Goal: Transaction & Acquisition: Book appointment/travel/reservation

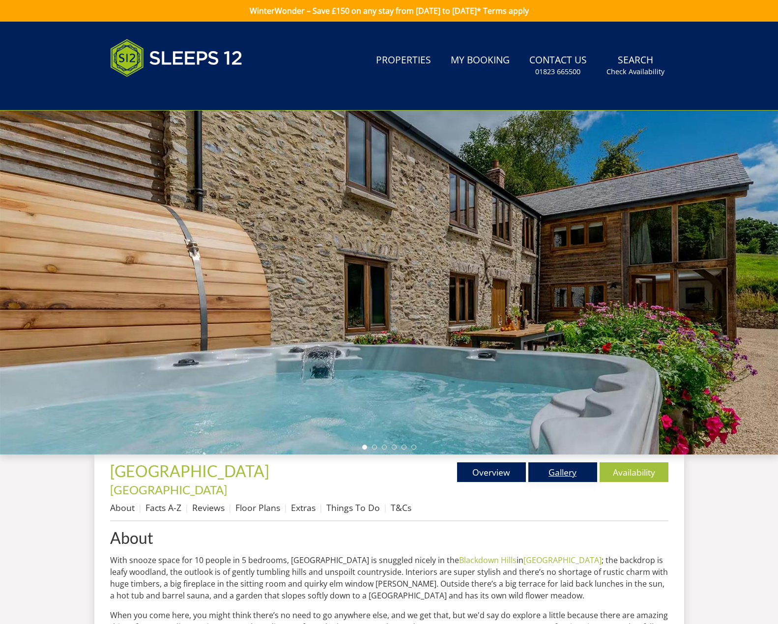
click at [544, 470] on link "Gallery" at bounding box center [563, 473] width 69 height 20
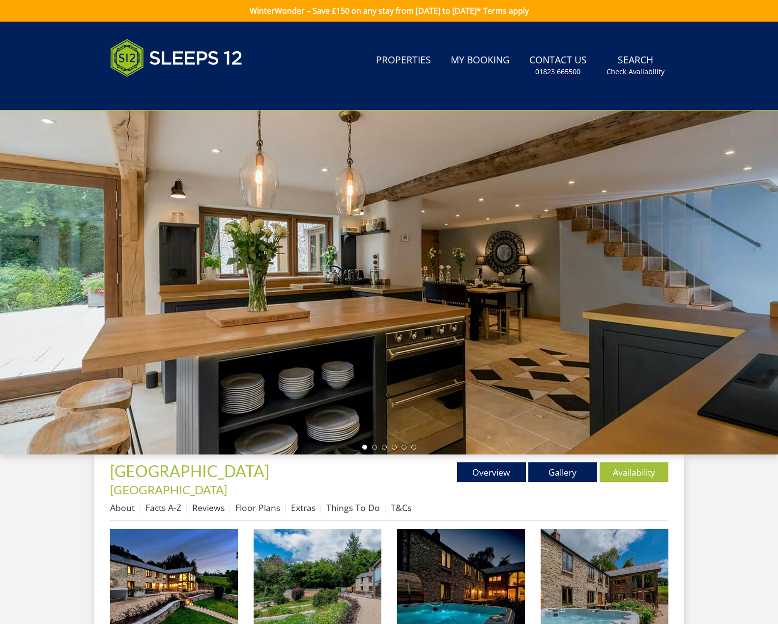
drag, startPoint x: 528, startPoint y: 337, endPoint x: 469, endPoint y: 339, distance: 59.0
click at [469, 339] on div at bounding box center [389, 283] width 778 height 344
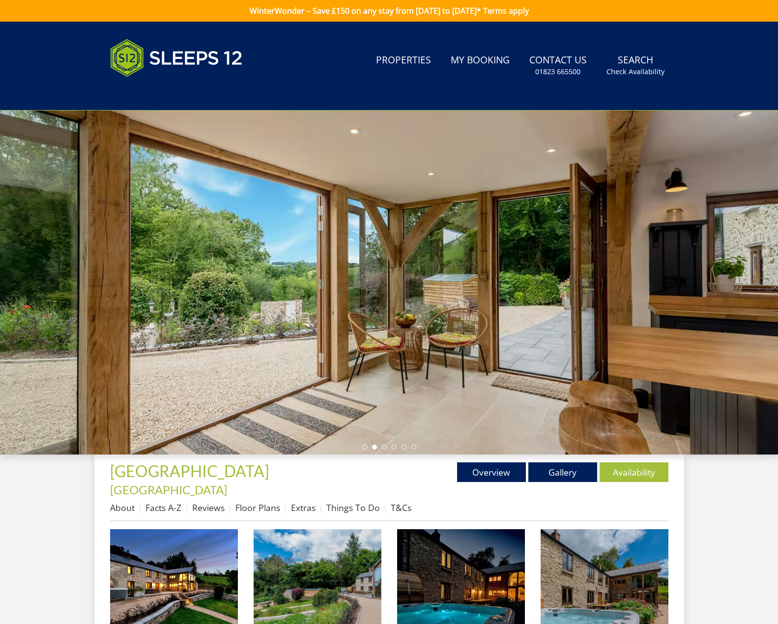
click at [619, 296] on div at bounding box center [389, 283] width 778 height 344
click at [554, 474] on link "Gallery" at bounding box center [563, 473] width 69 height 20
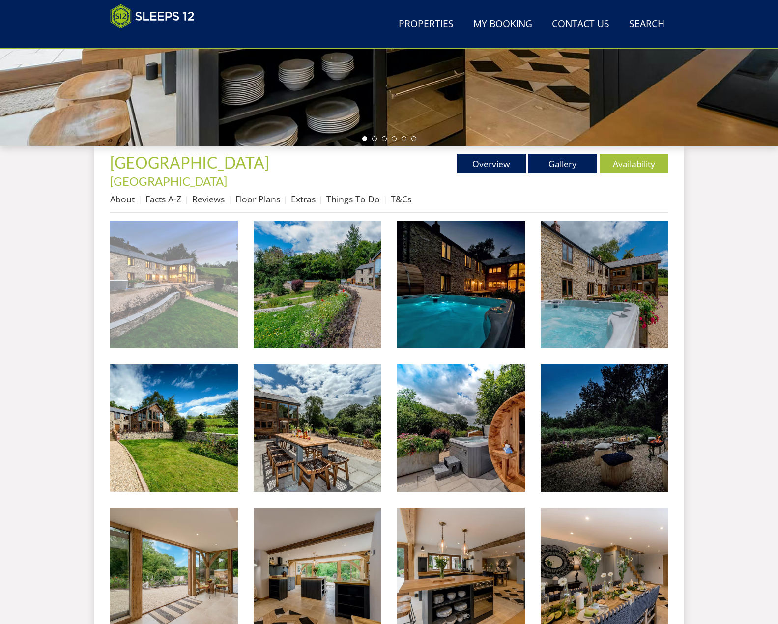
scroll to position [269, 0]
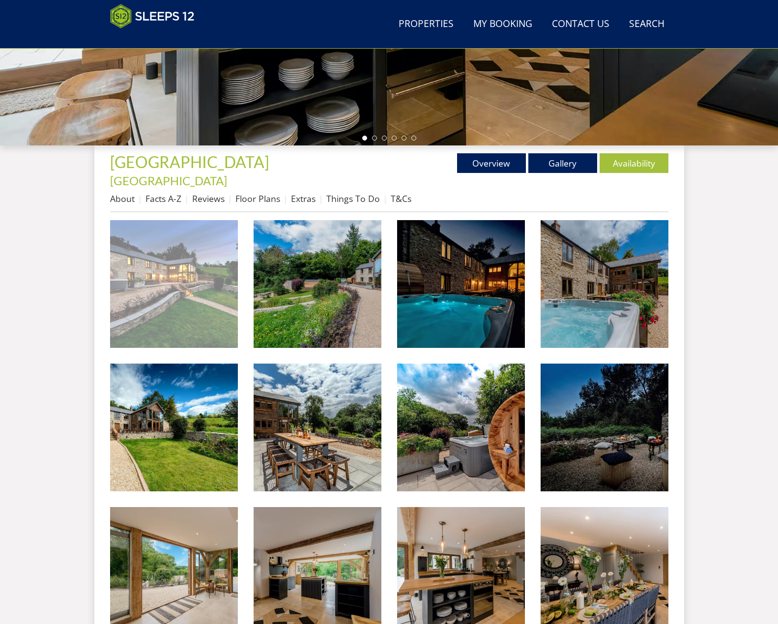
click at [136, 282] on img at bounding box center [174, 284] width 128 height 128
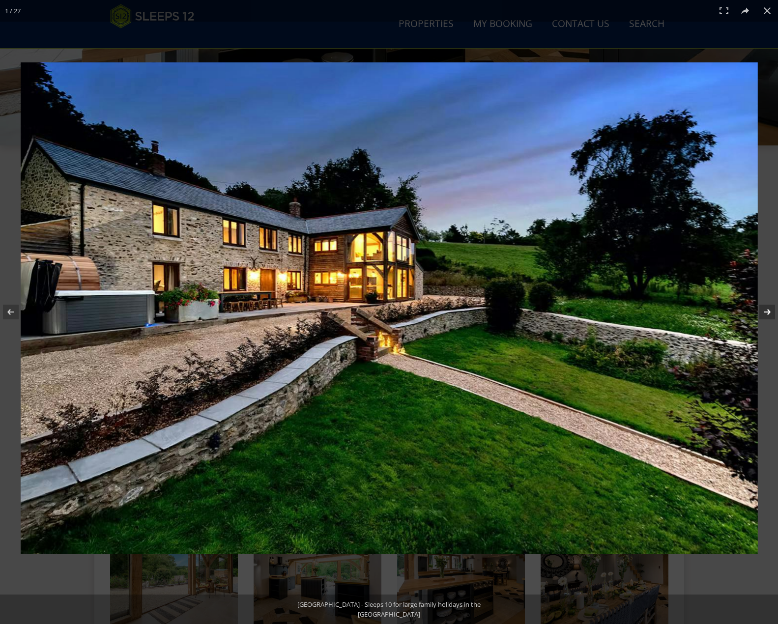
click at [765, 312] on button at bounding box center [761, 312] width 34 height 49
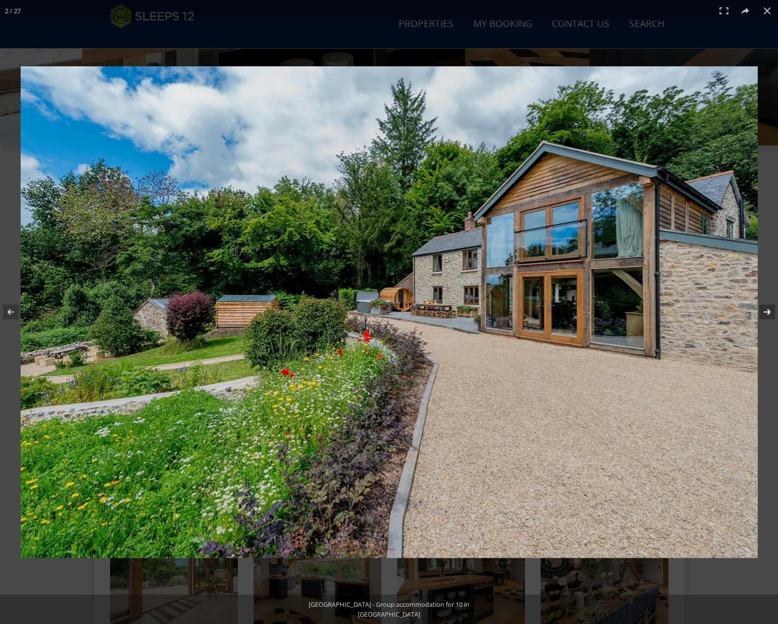
click at [765, 312] on button at bounding box center [761, 312] width 34 height 49
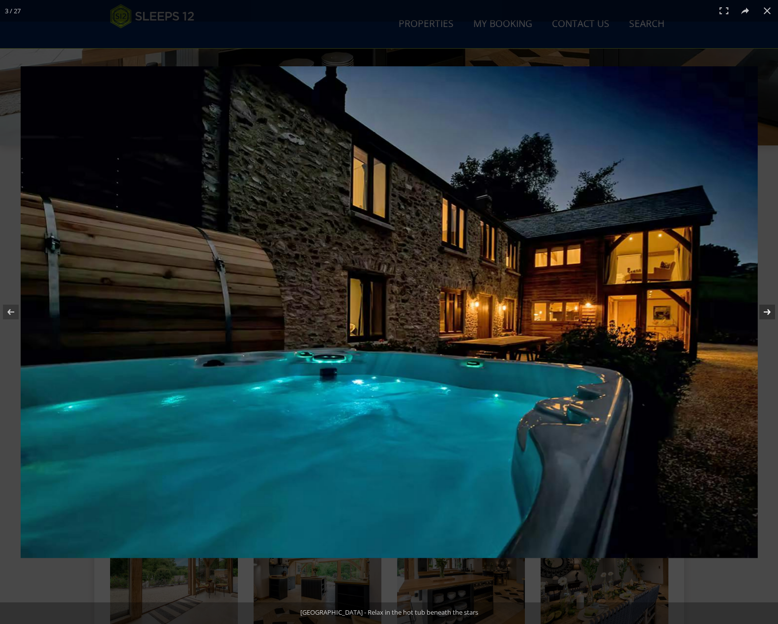
click at [765, 312] on button at bounding box center [761, 312] width 34 height 49
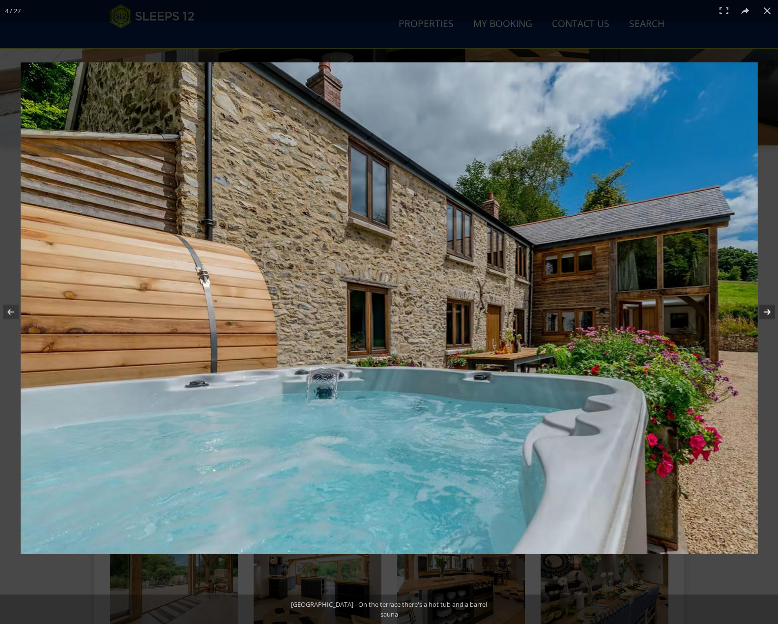
click at [765, 312] on button at bounding box center [761, 312] width 34 height 49
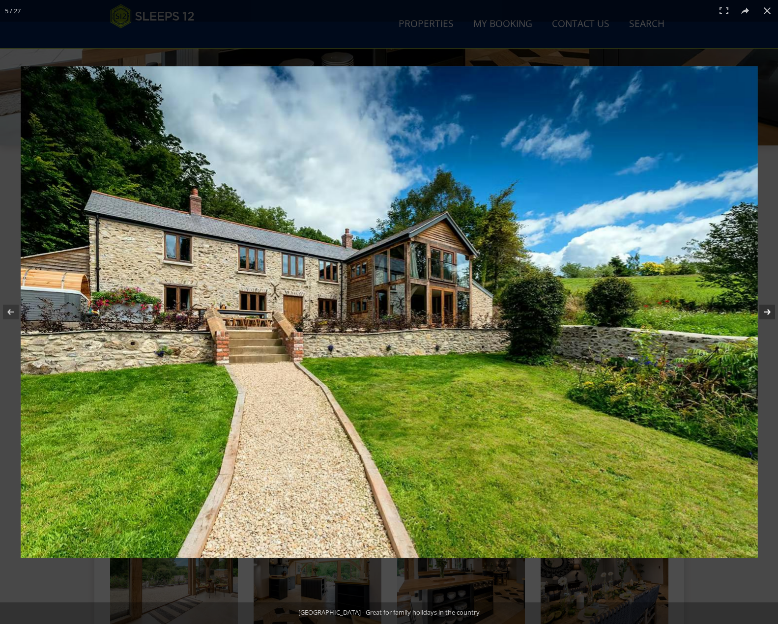
click at [765, 312] on button at bounding box center [761, 312] width 34 height 49
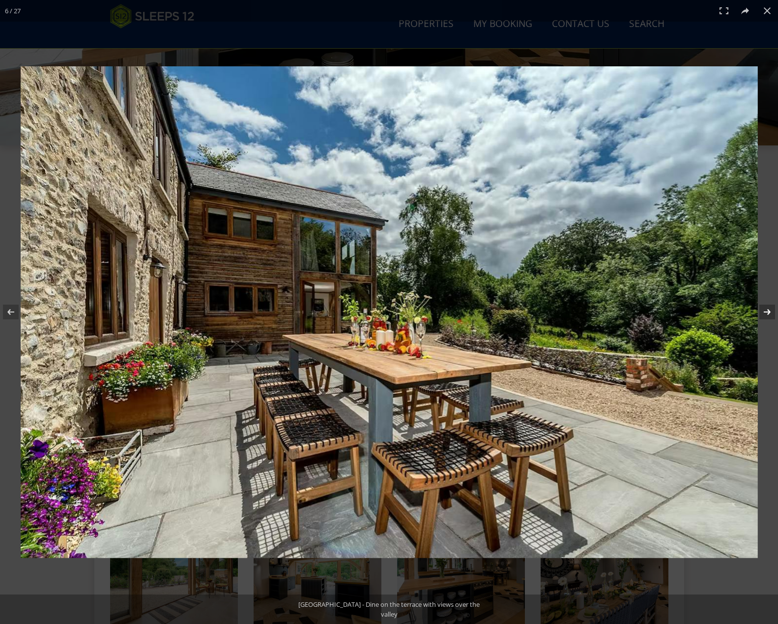
click at [765, 312] on button at bounding box center [761, 312] width 34 height 49
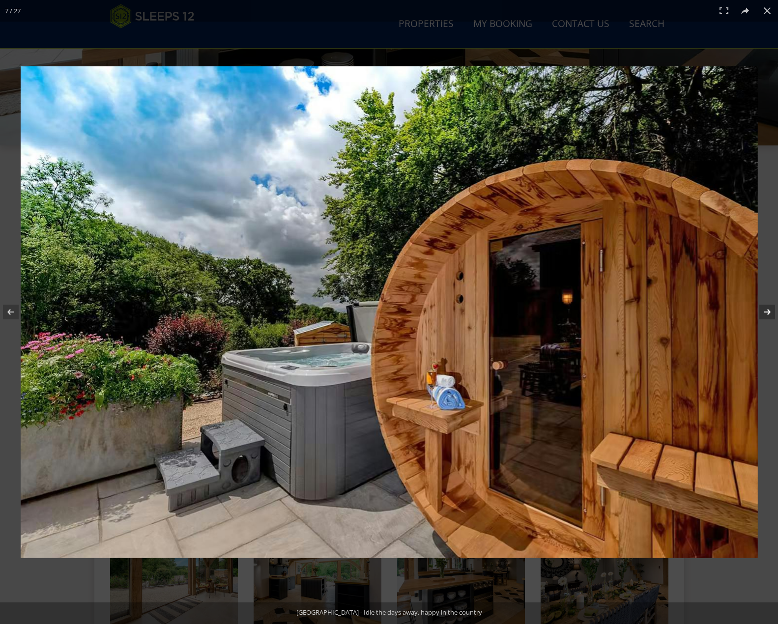
click at [765, 312] on button at bounding box center [761, 312] width 34 height 49
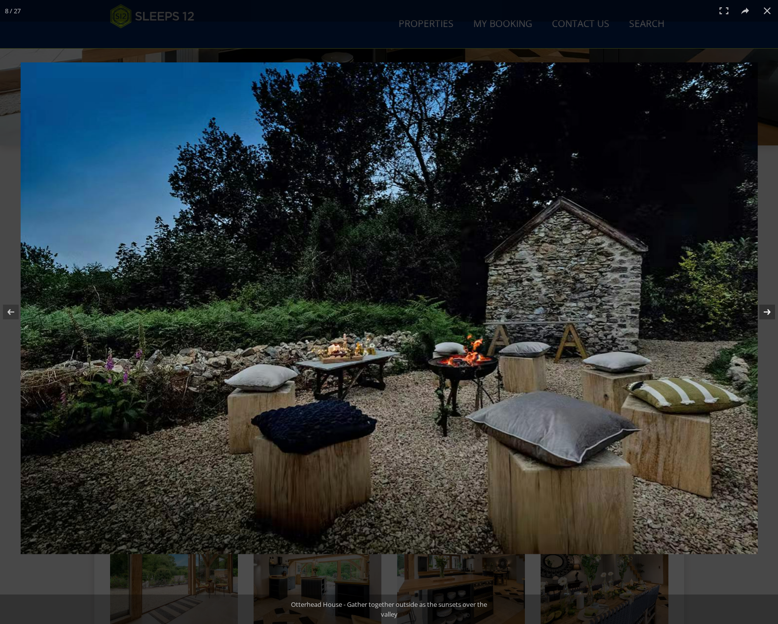
click at [765, 311] on button at bounding box center [761, 312] width 34 height 49
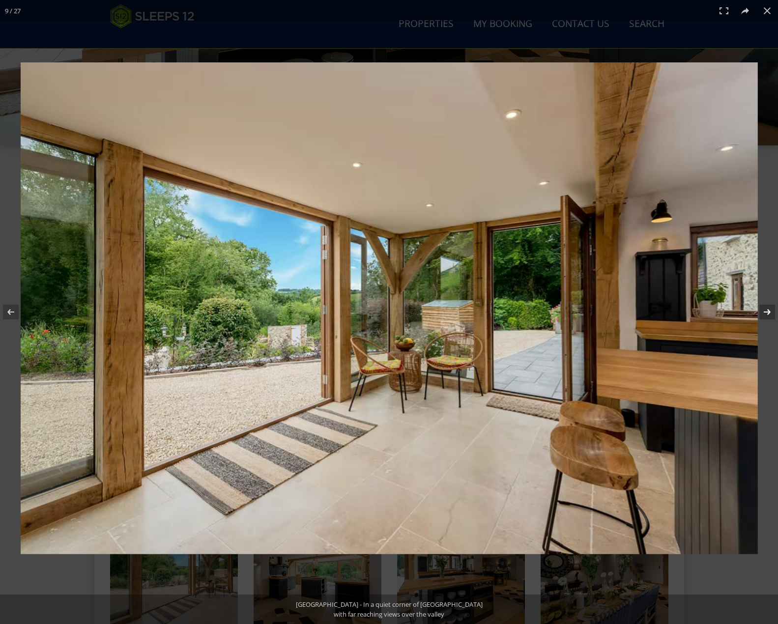
click at [765, 311] on button at bounding box center [761, 312] width 34 height 49
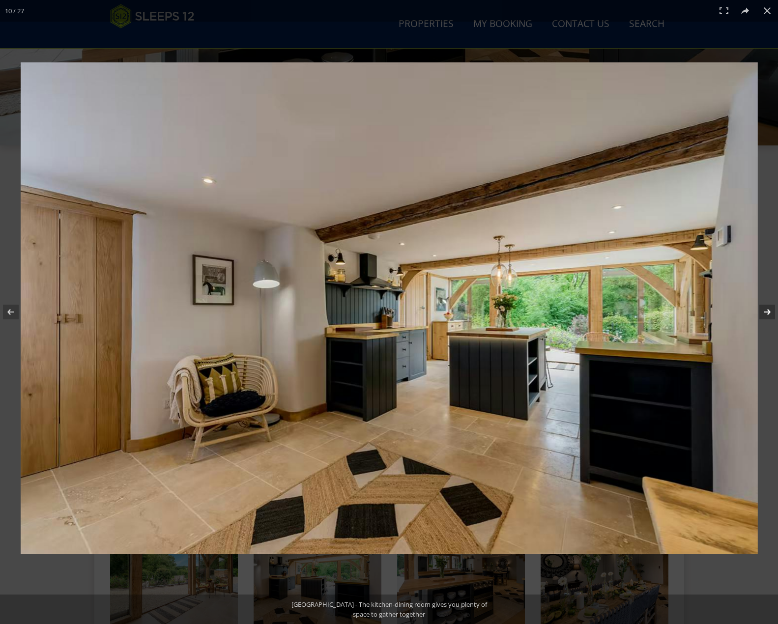
click at [765, 311] on button at bounding box center [761, 312] width 34 height 49
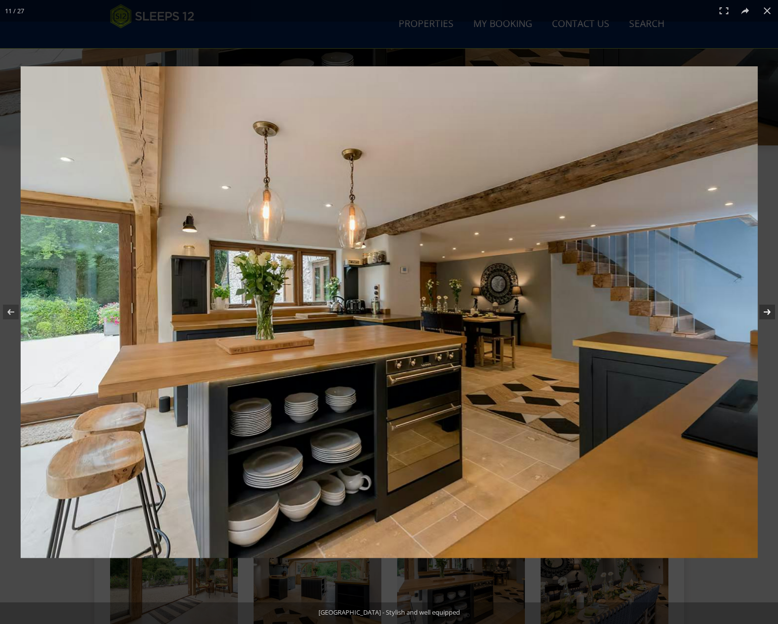
click at [765, 311] on button at bounding box center [761, 312] width 34 height 49
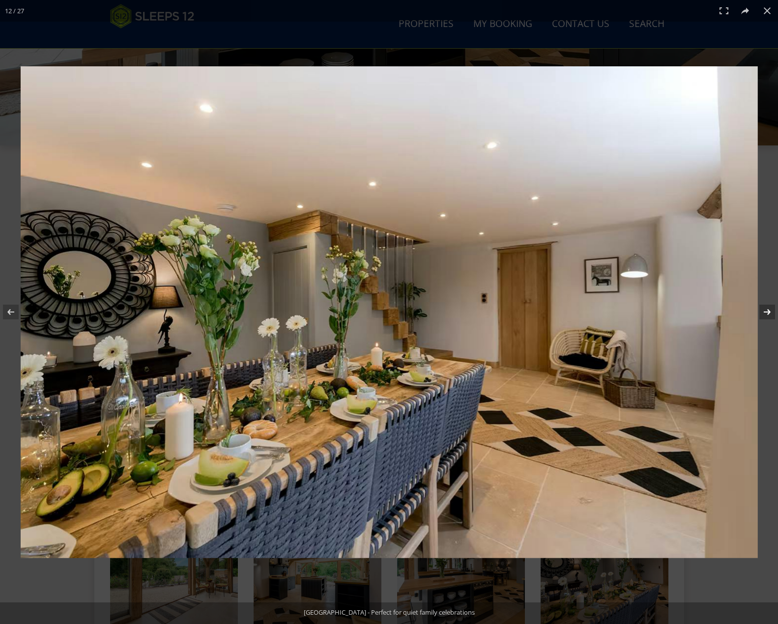
click at [765, 311] on button at bounding box center [761, 312] width 34 height 49
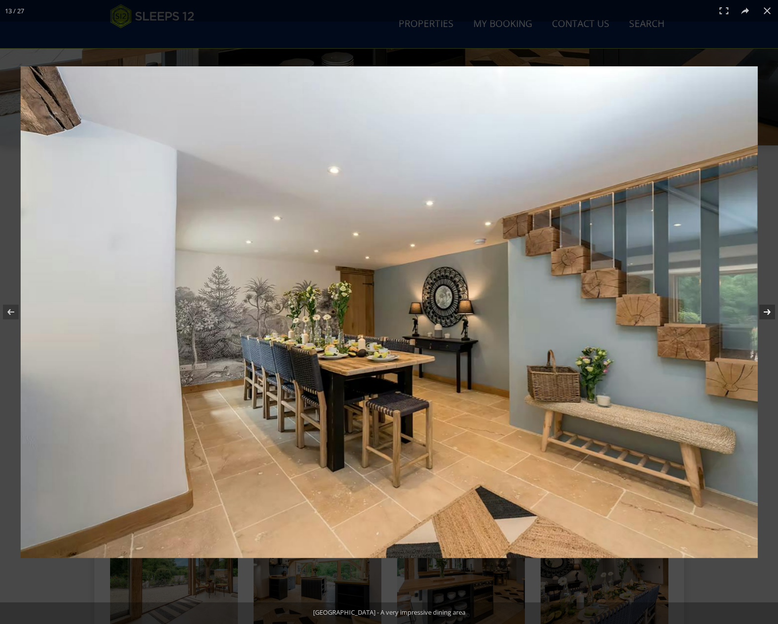
click at [765, 311] on button at bounding box center [761, 312] width 34 height 49
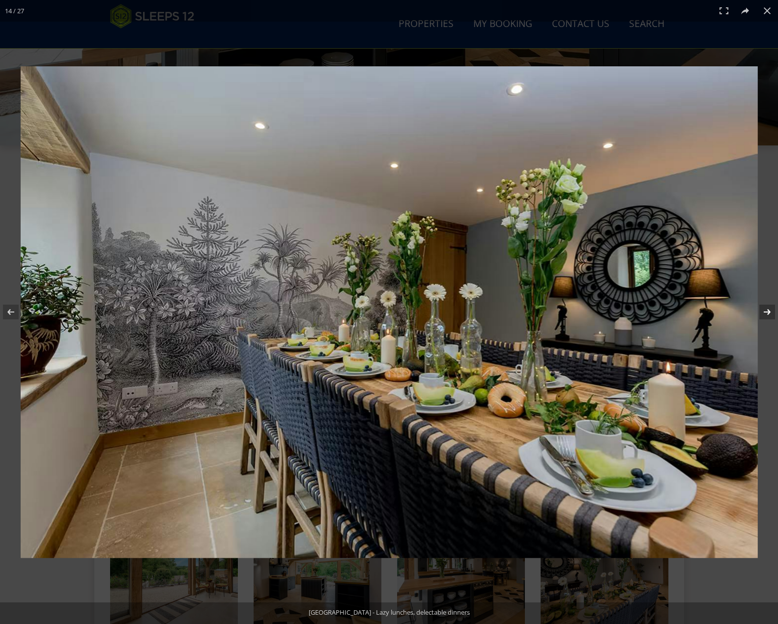
click at [765, 311] on button at bounding box center [761, 312] width 34 height 49
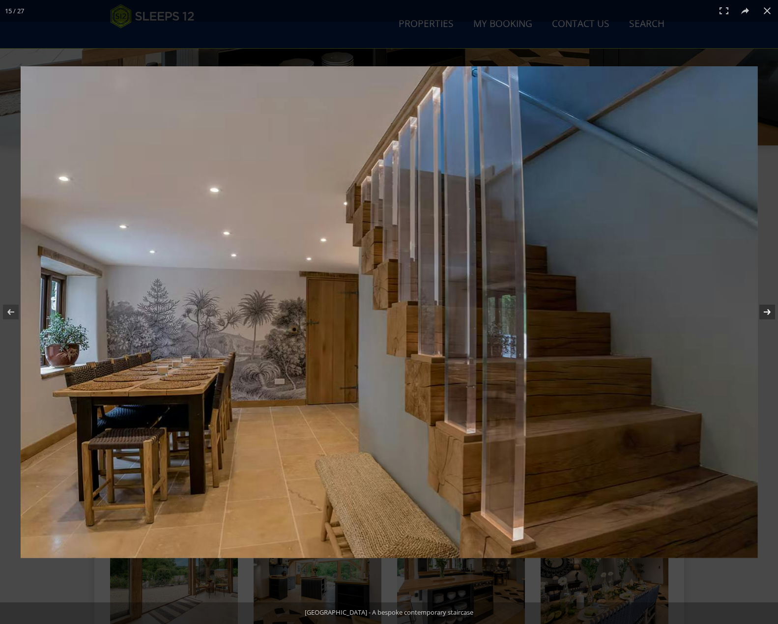
click at [765, 311] on button at bounding box center [761, 312] width 34 height 49
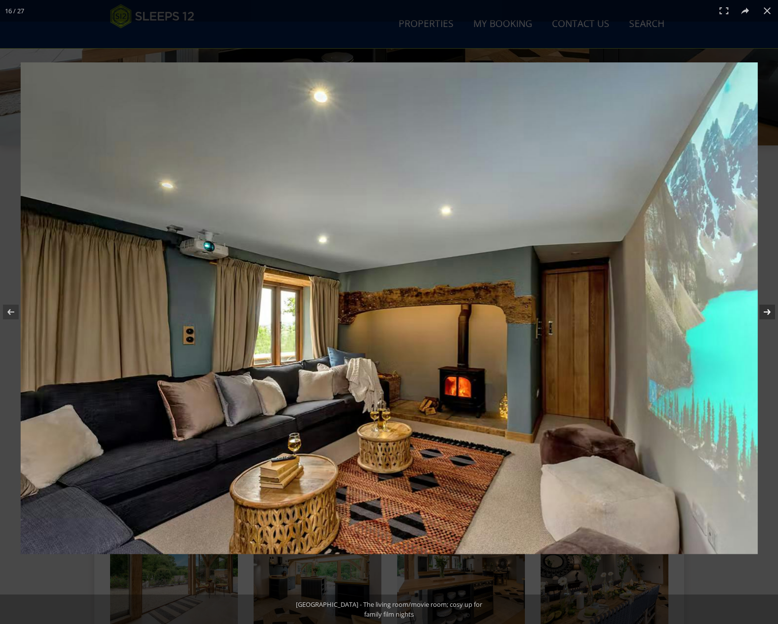
click at [765, 311] on button at bounding box center [761, 312] width 34 height 49
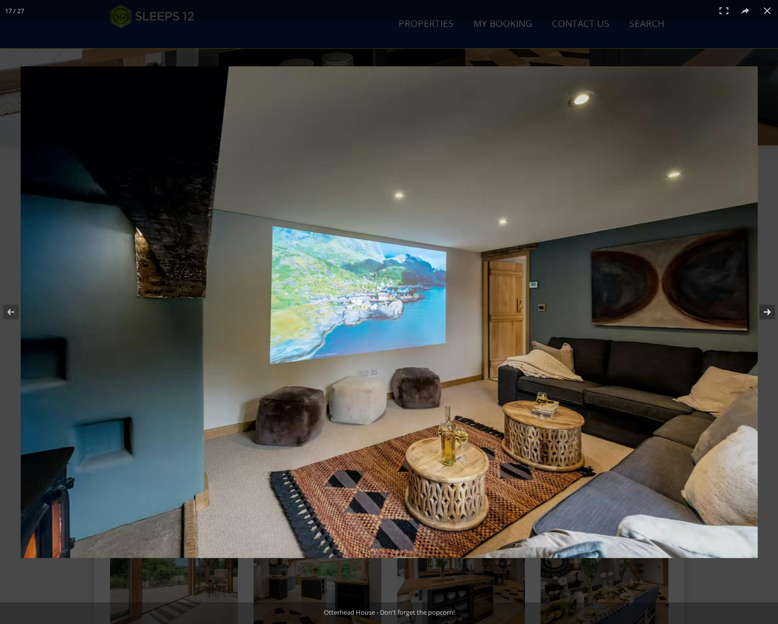
click at [765, 311] on button at bounding box center [761, 312] width 34 height 49
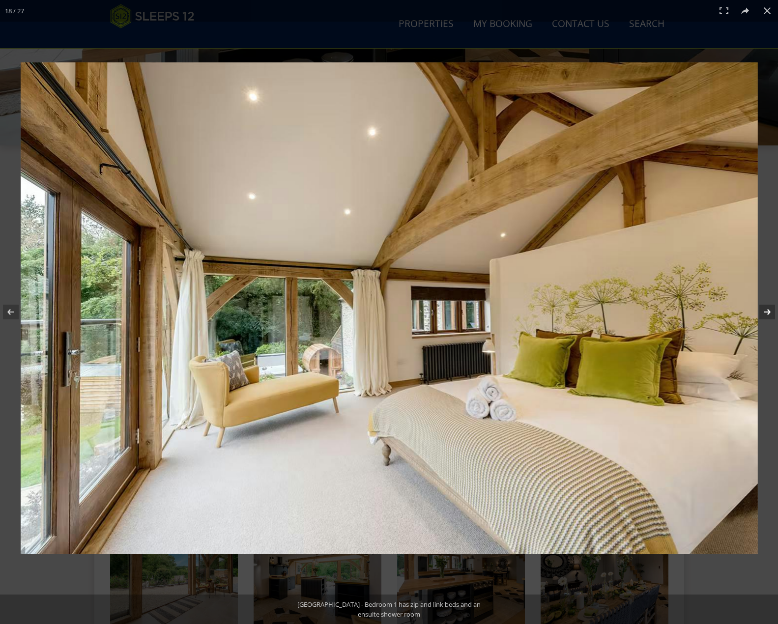
click at [764, 310] on button at bounding box center [761, 312] width 34 height 49
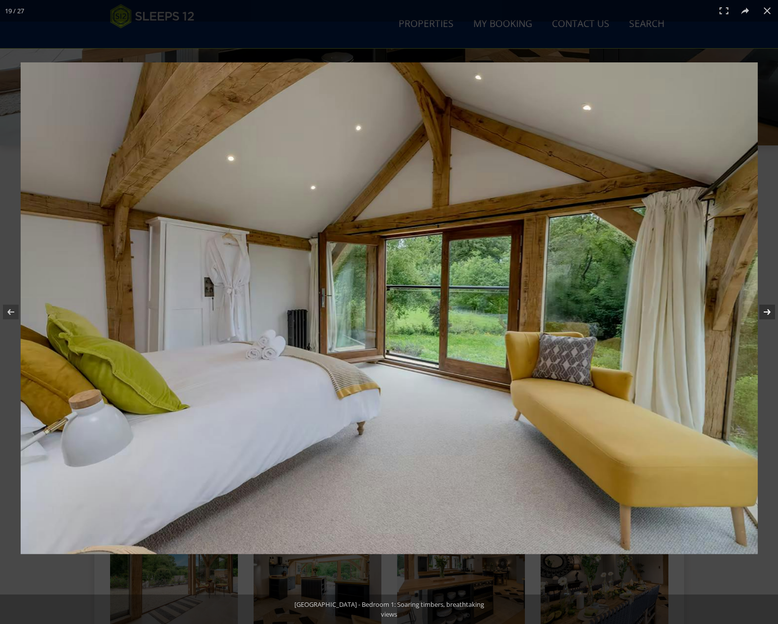
click at [764, 310] on button at bounding box center [761, 312] width 34 height 49
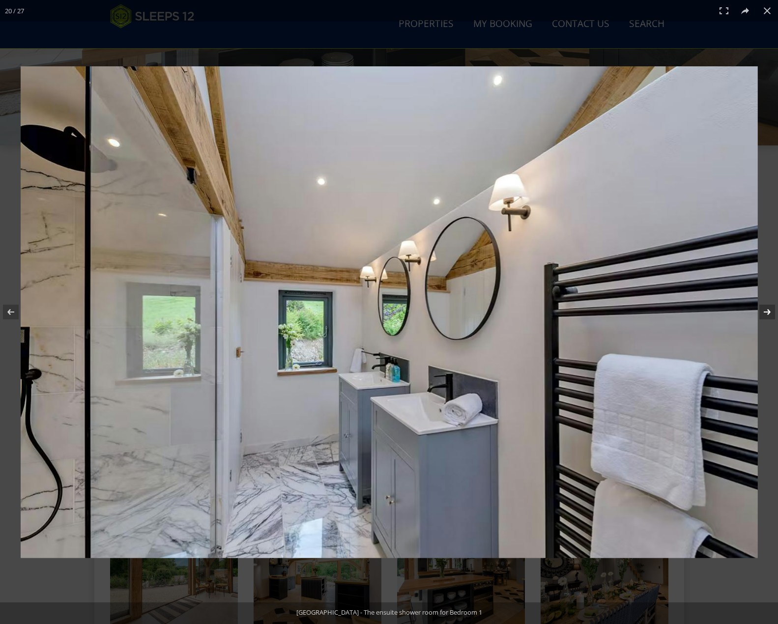
click at [764, 311] on button at bounding box center [761, 312] width 34 height 49
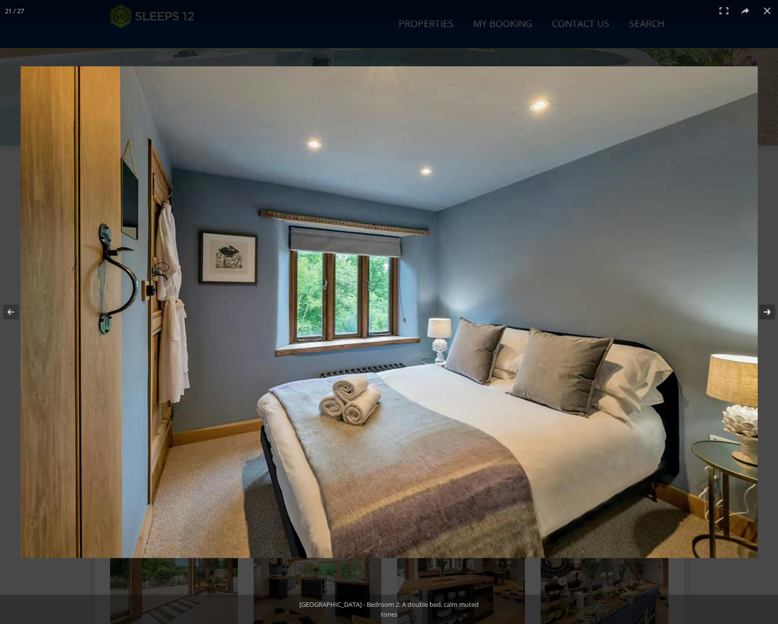
click at [764, 311] on button at bounding box center [761, 312] width 34 height 49
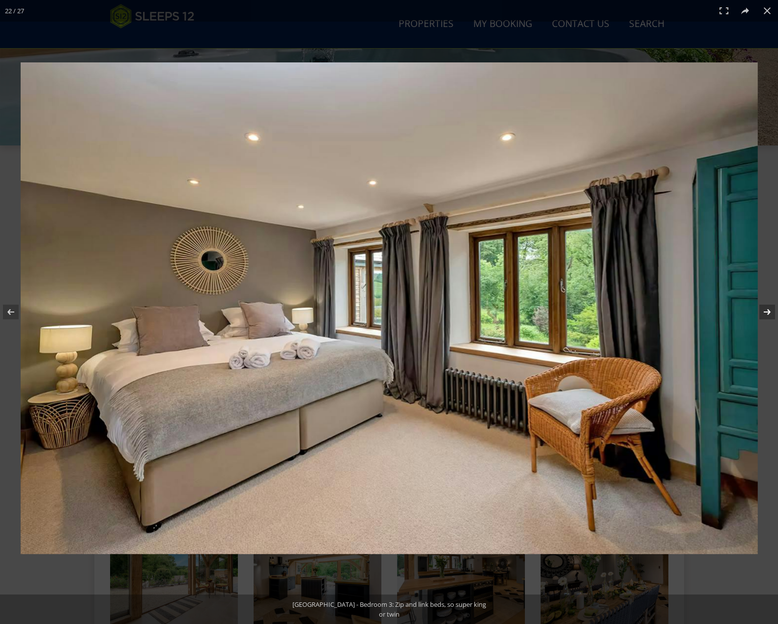
click at [764, 311] on button at bounding box center [761, 312] width 34 height 49
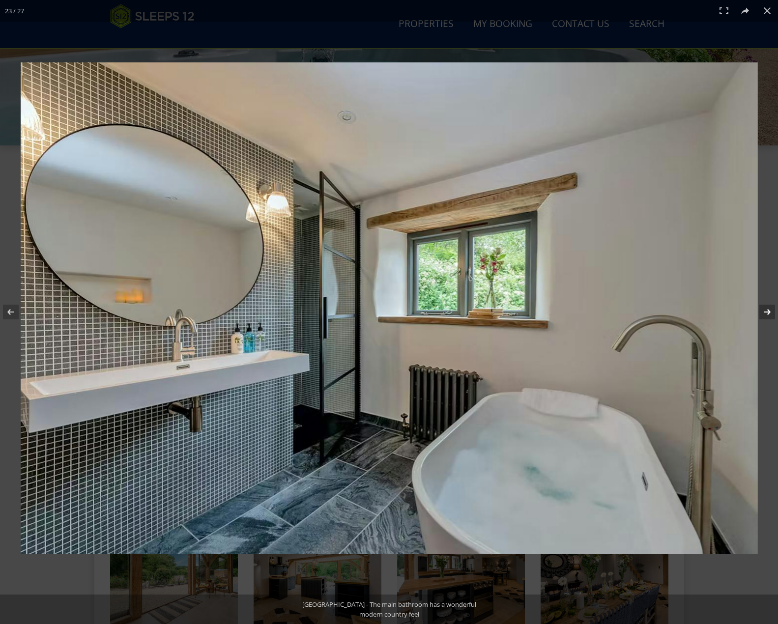
click at [764, 311] on button at bounding box center [761, 312] width 34 height 49
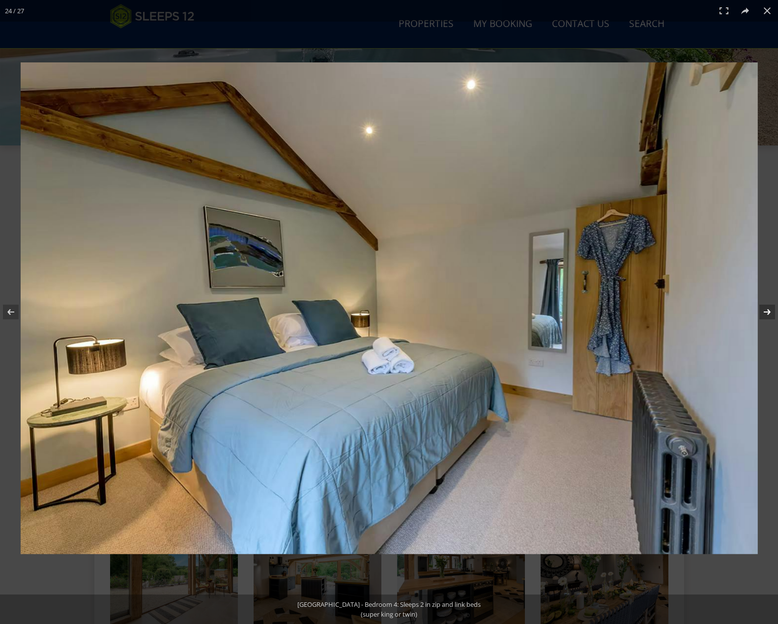
click at [764, 311] on button at bounding box center [761, 312] width 34 height 49
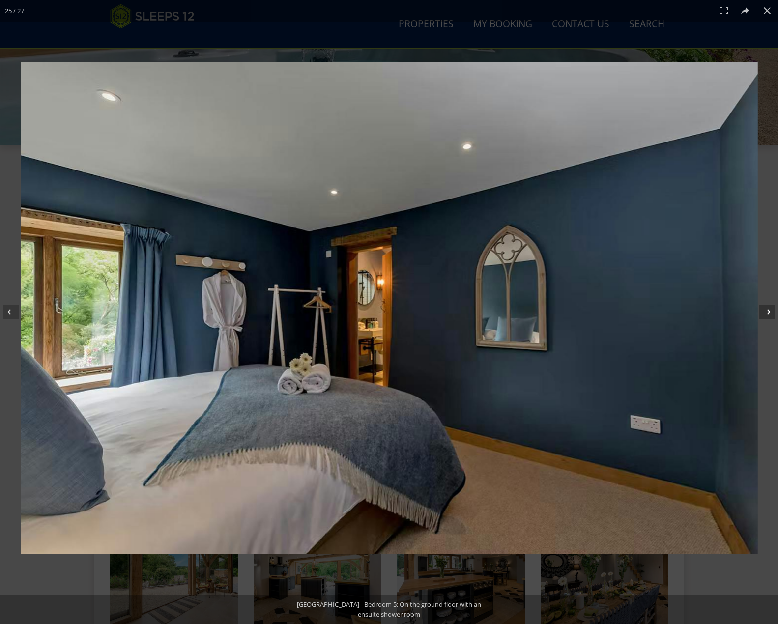
click at [764, 311] on button at bounding box center [761, 312] width 34 height 49
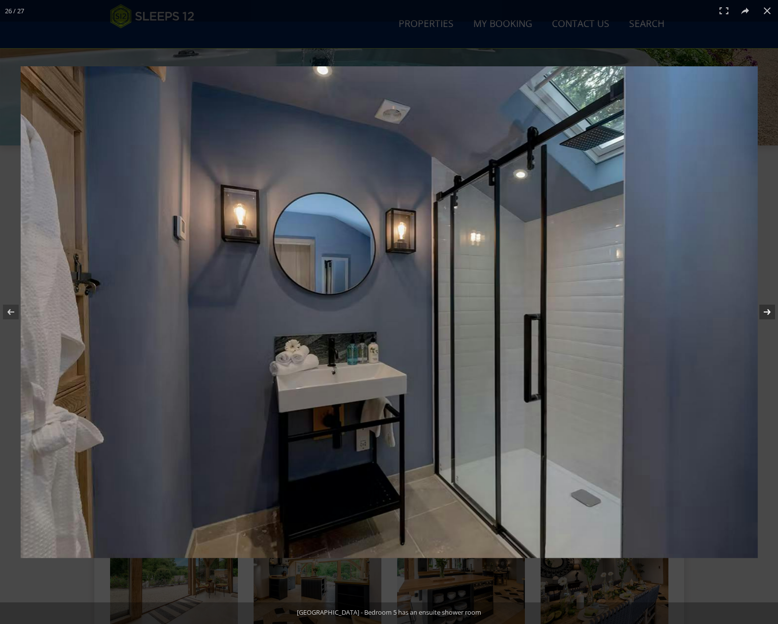
click at [764, 311] on button at bounding box center [761, 312] width 34 height 49
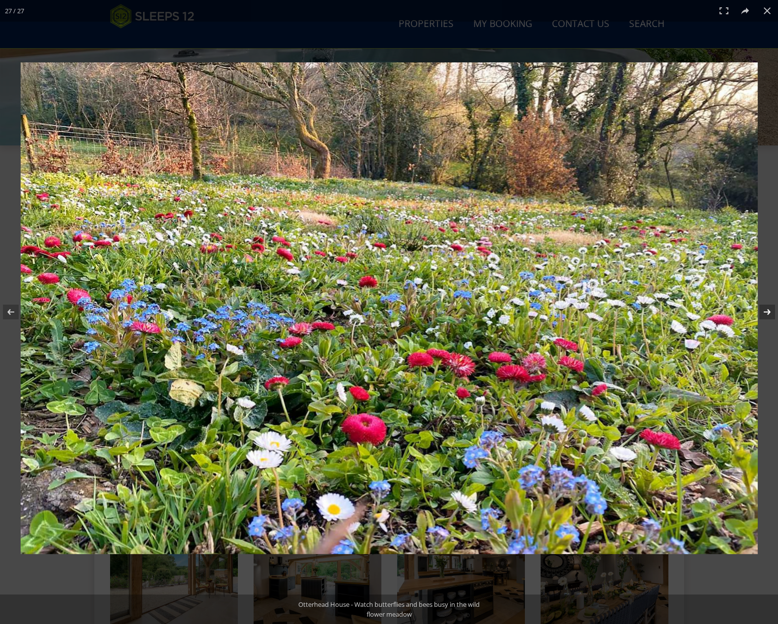
click at [764, 311] on button at bounding box center [761, 312] width 34 height 49
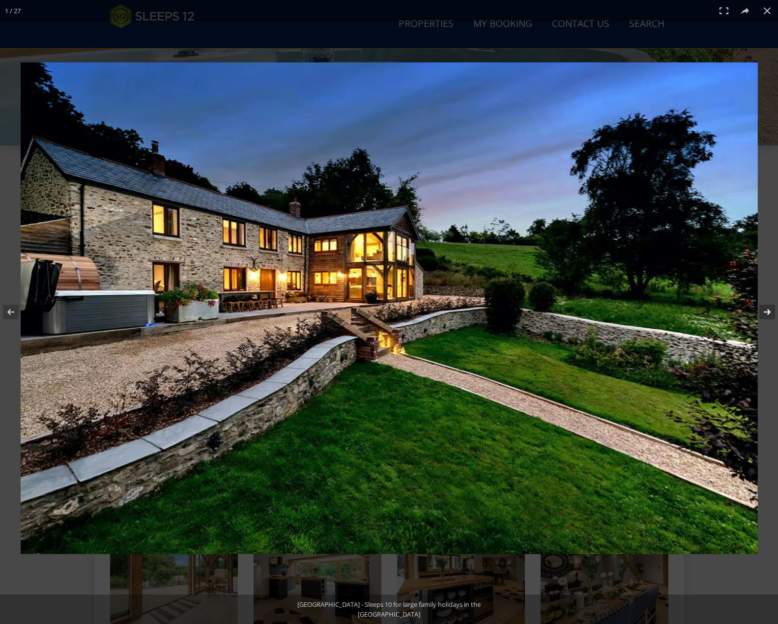
click at [764, 311] on button at bounding box center [761, 312] width 34 height 49
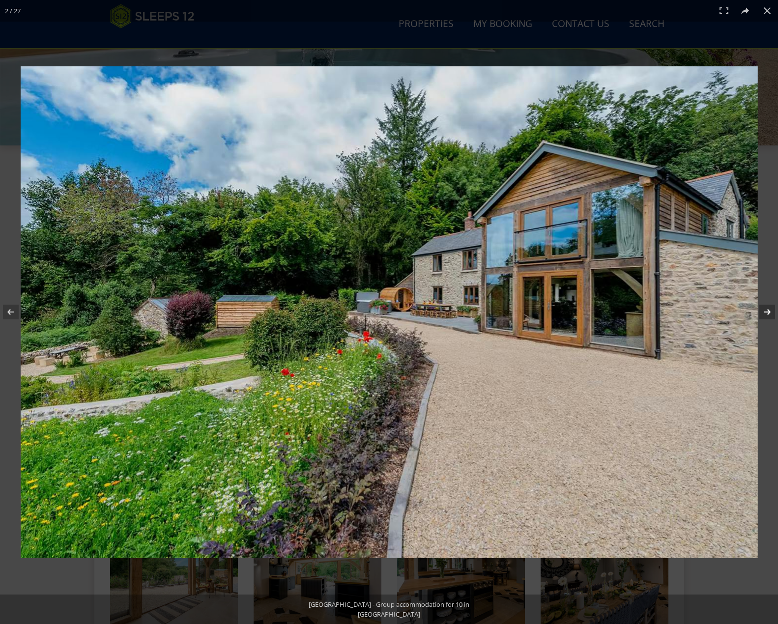
click at [764, 311] on button at bounding box center [761, 312] width 34 height 49
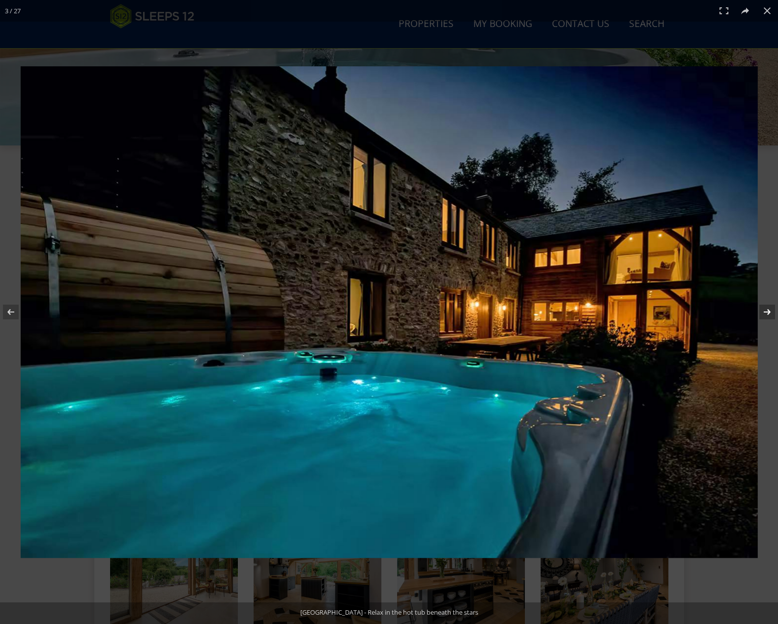
click at [764, 311] on button at bounding box center [761, 312] width 34 height 49
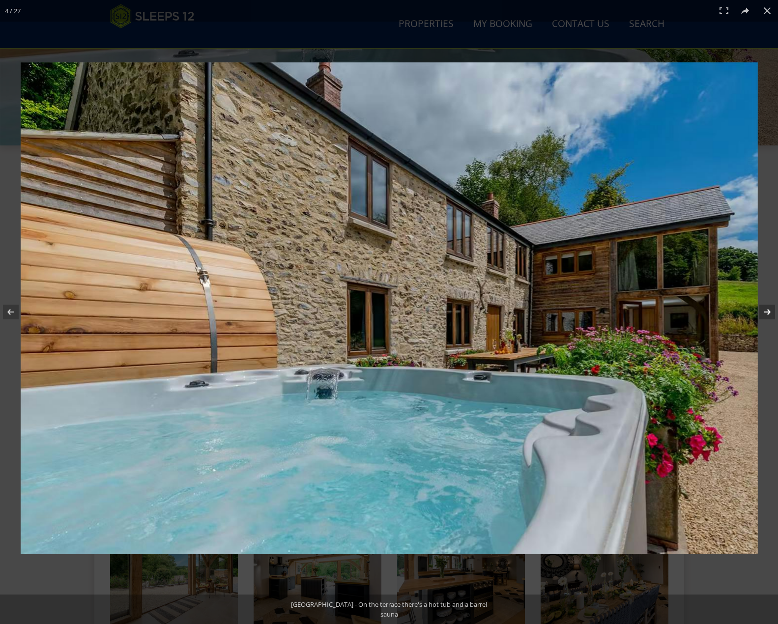
click at [764, 311] on button at bounding box center [761, 312] width 34 height 49
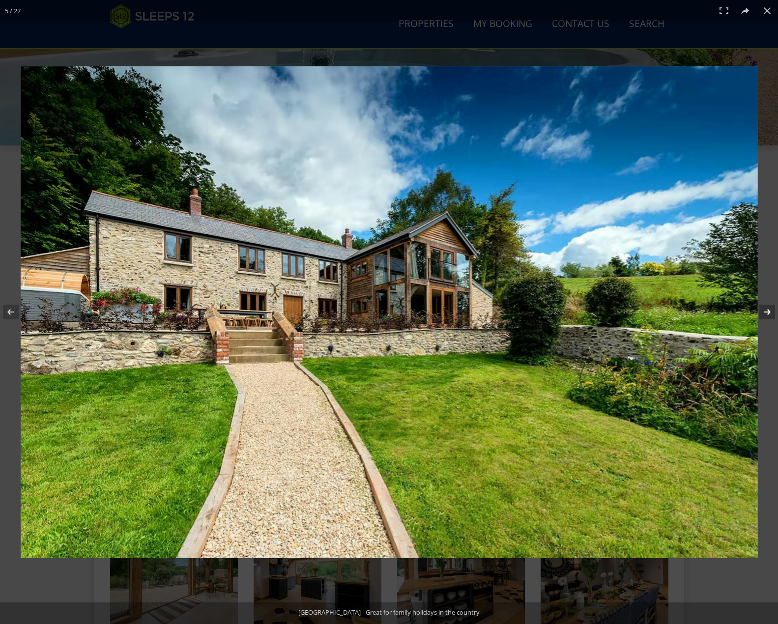
click at [765, 313] on button at bounding box center [761, 312] width 34 height 49
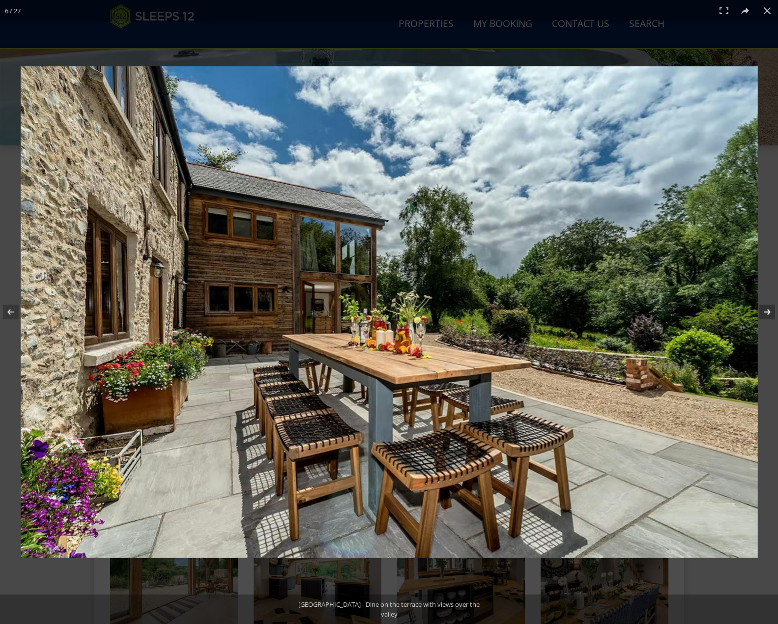
click at [765, 313] on button at bounding box center [761, 312] width 34 height 49
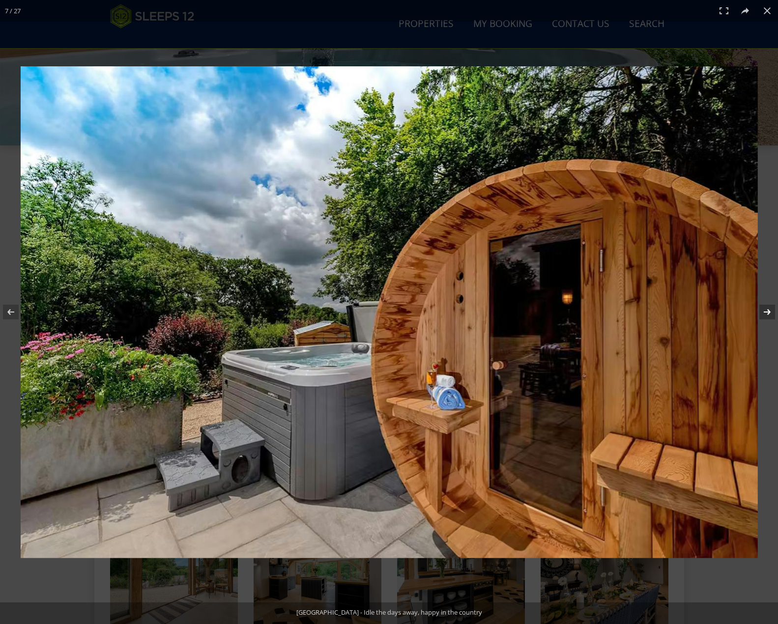
click at [765, 313] on button at bounding box center [761, 312] width 34 height 49
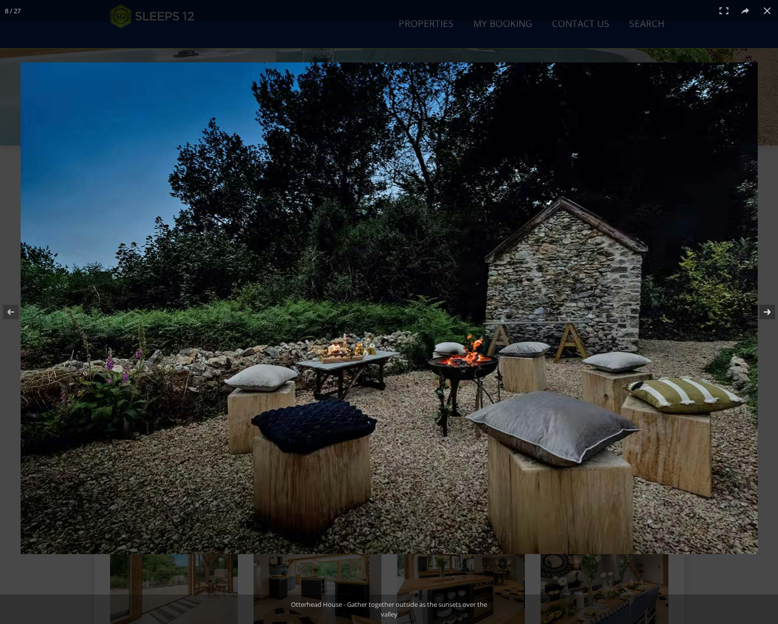
click at [765, 313] on button at bounding box center [761, 312] width 34 height 49
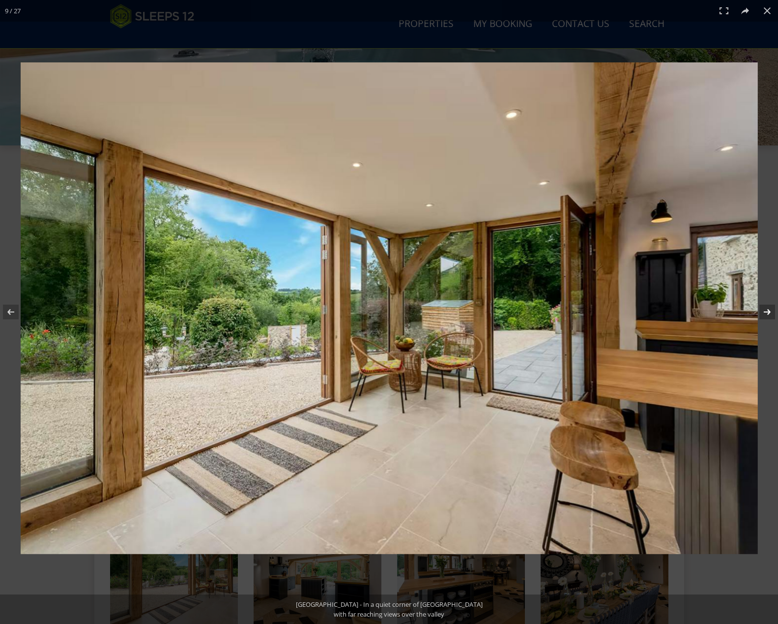
click at [765, 313] on button at bounding box center [761, 312] width 34 height 49
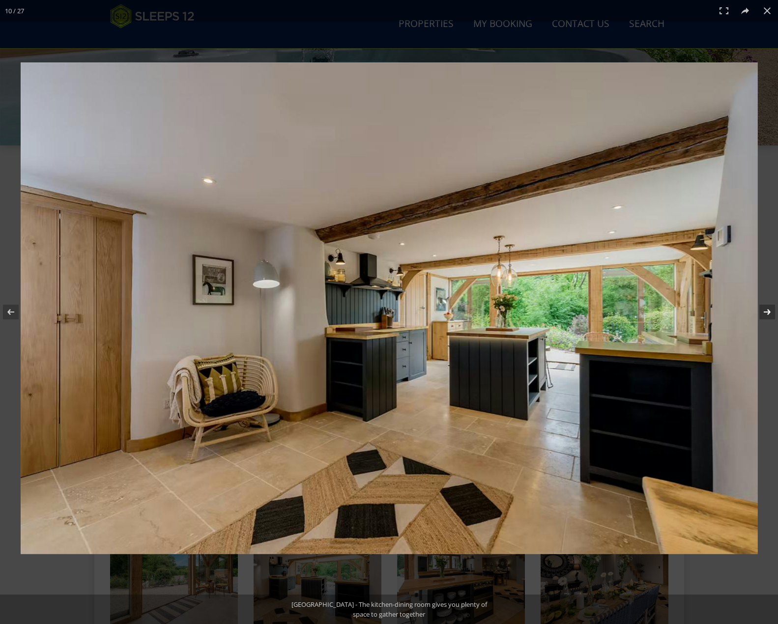
click at [766, 313] on button at bounding box center [761, 312] width 34 height 49
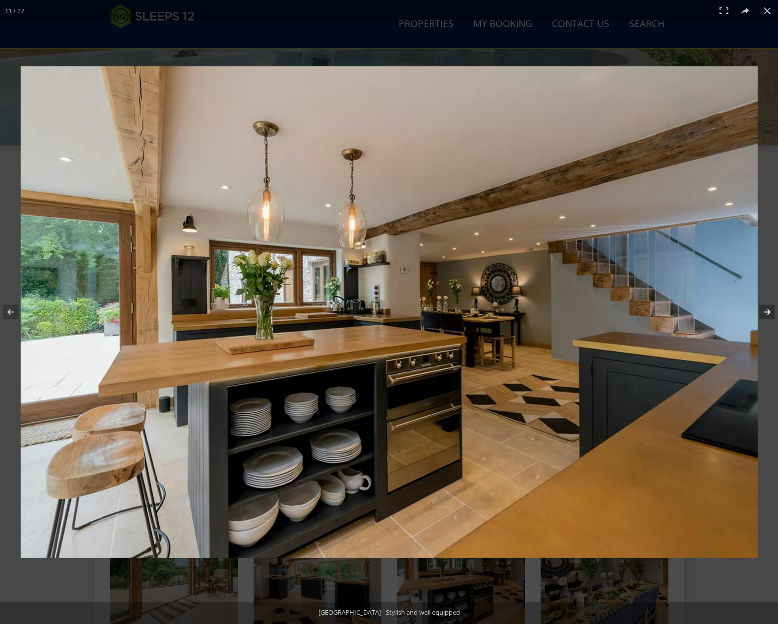
click at [766, 313] on button at bounding box center [761, 312] width 34 height 49
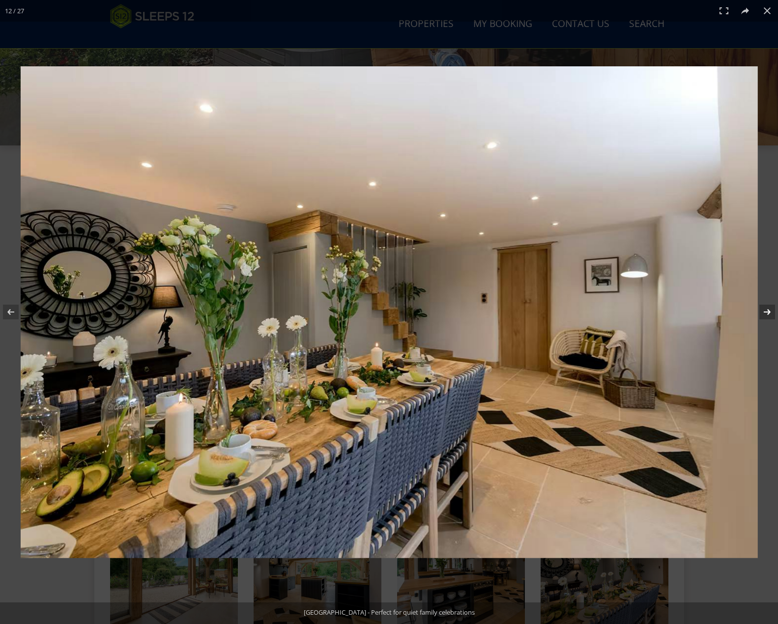
click at [766, 313] on button at bounding box center [761, 312] width 34 height 49
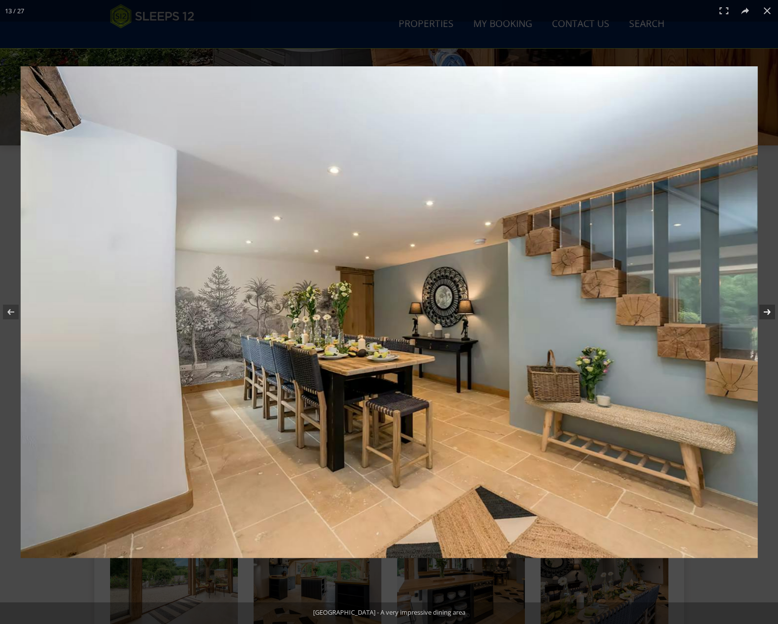
click at [766, 313] on button at bounding box center [761, 312] width 34 height 49
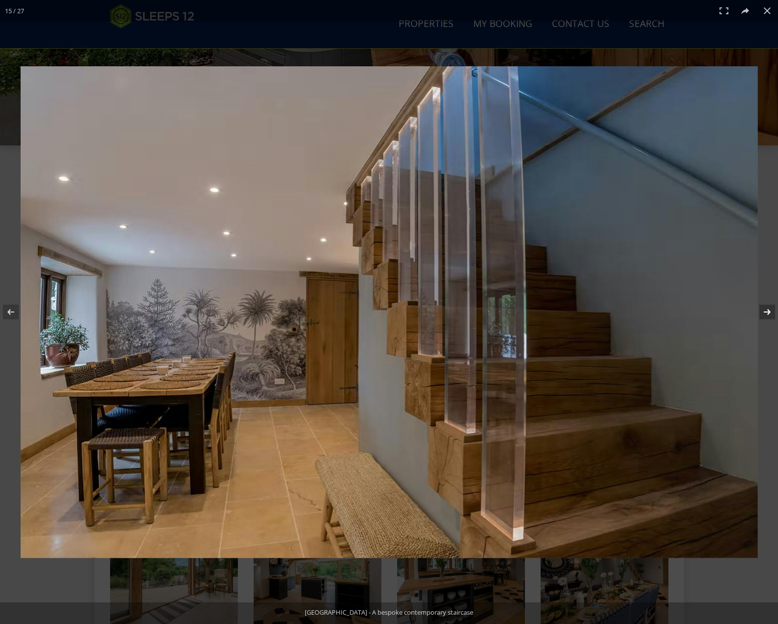
click at [766, 312] on button at bounding box center [761, 312] width 34 height 49
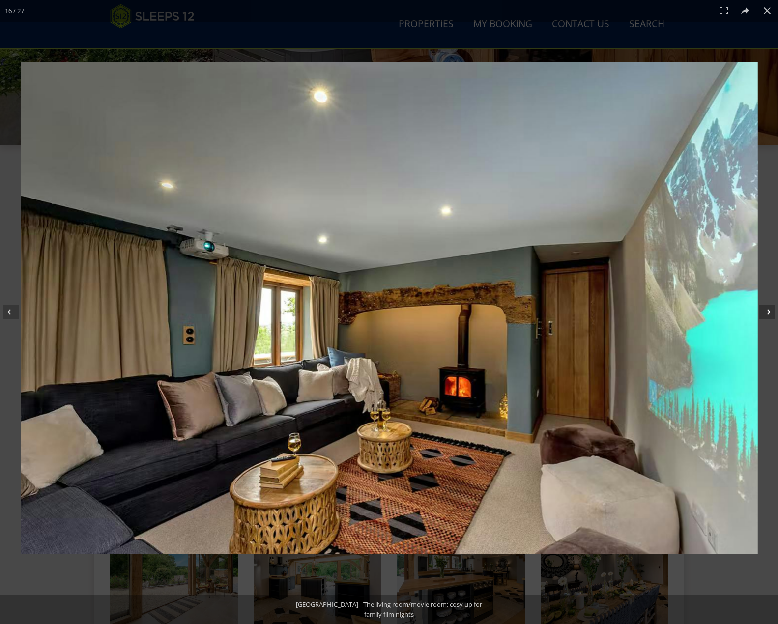
click at [766, 312] on button at bounding box center [761, 312] width 34 height 49
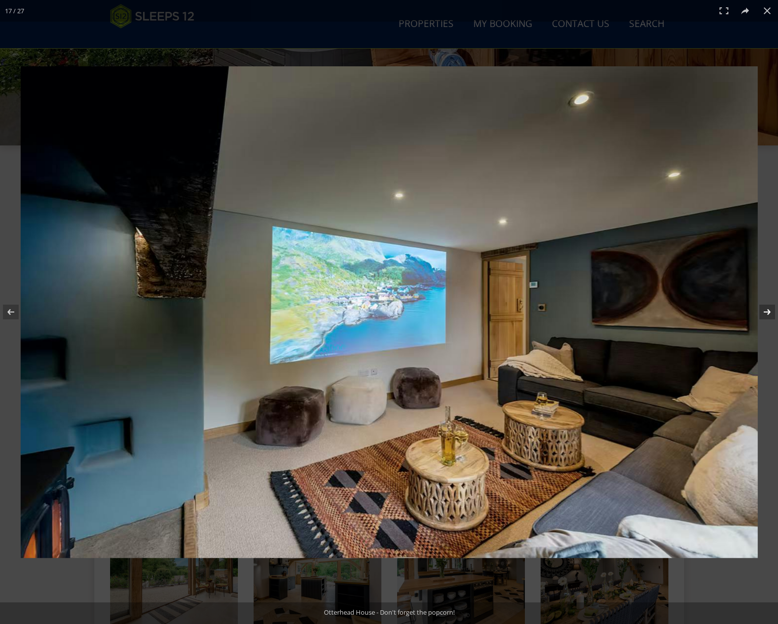
click at [766, 312] on button at bounding box center [761, 312] width 34 height 49
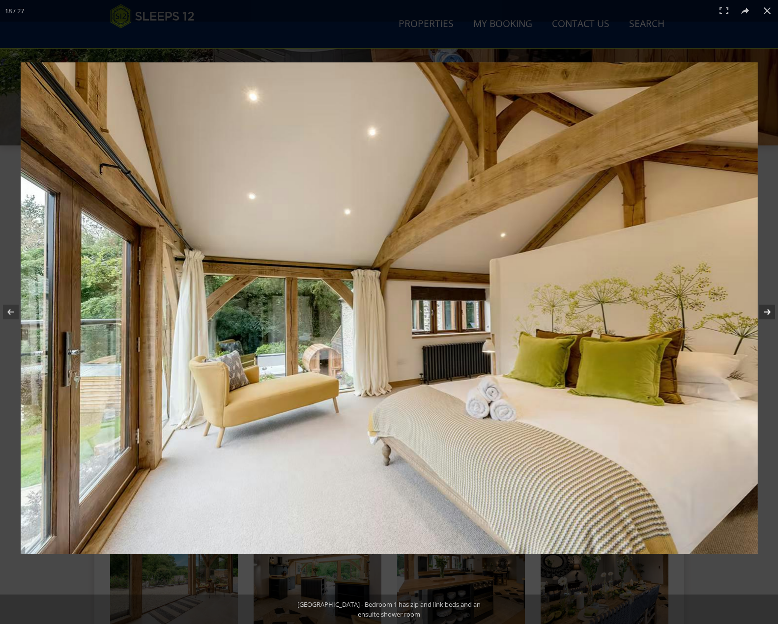
click at [766, 312] on button at bounding box center [761, 312] width 34 height 49
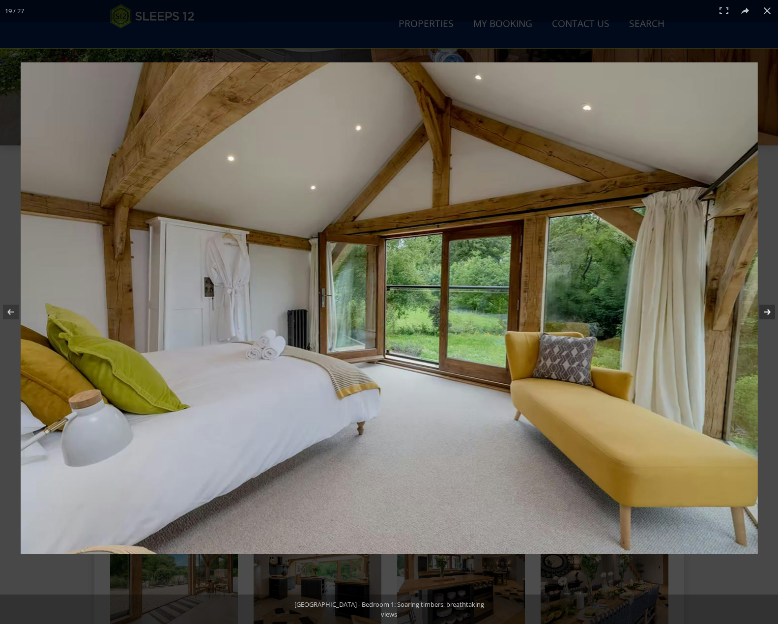
click at [766, 312] on button at bounding box center [761, 312] width 34 height 49
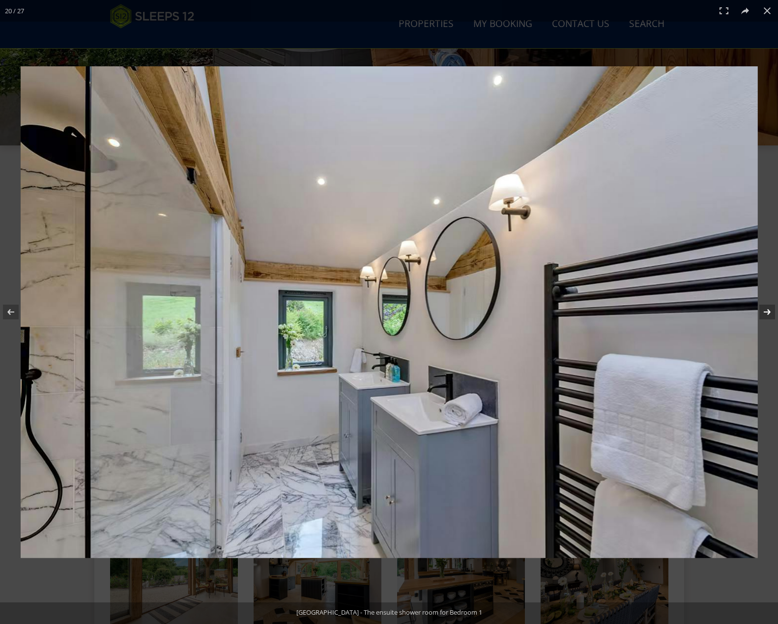
click at [766, 312] on button at bounding box center [761, 312] width 34 height 49
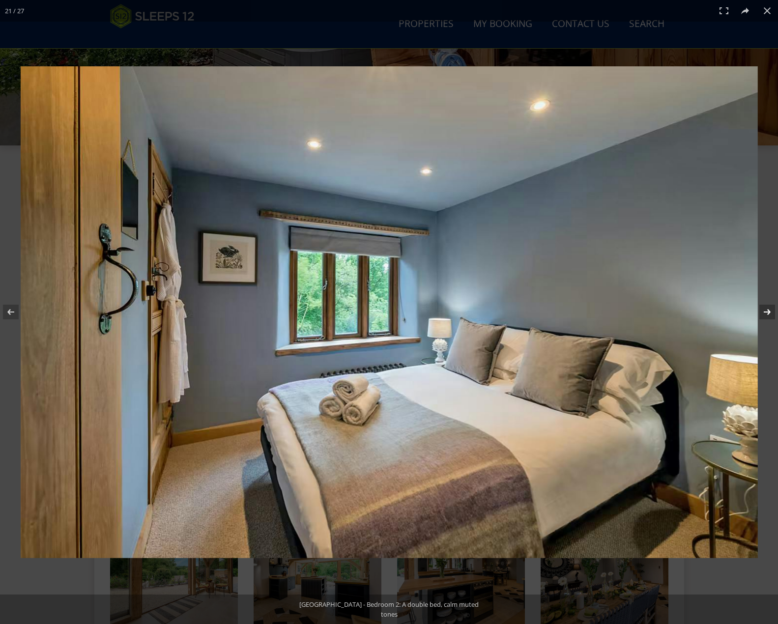
click at [766, 312] on button at bounding box center [761, 312] width 34 height 49
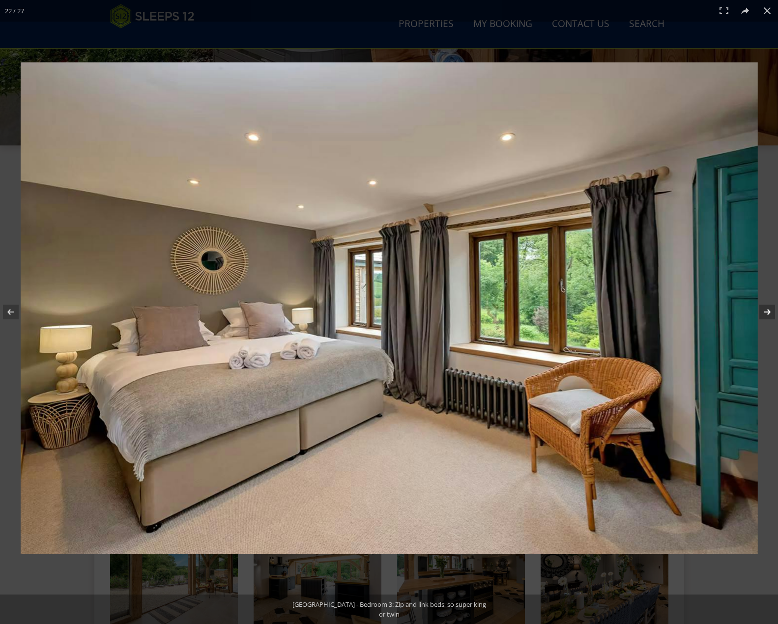
click at [766, 312] on button at bounding box center [761, 312] width 34 height 49
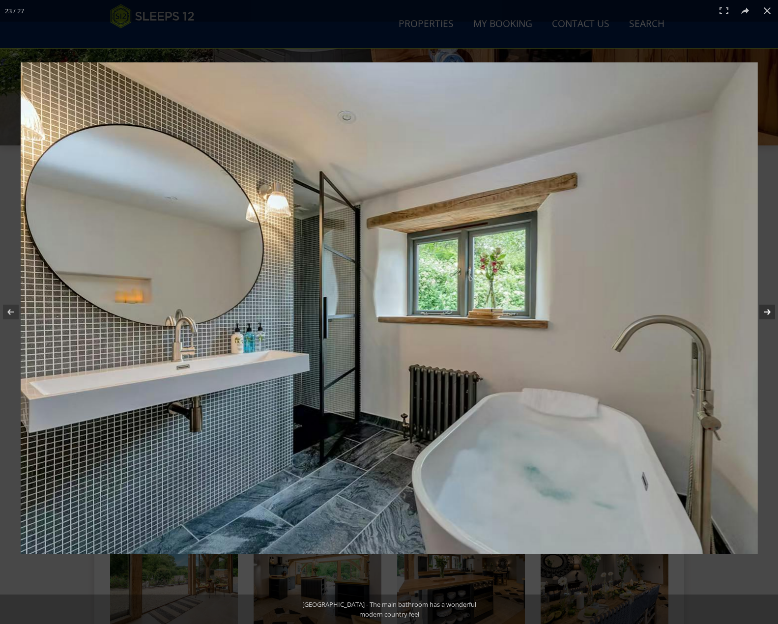
click at [766, 312] on button at bounding box center [761, 312] width 34 height 49
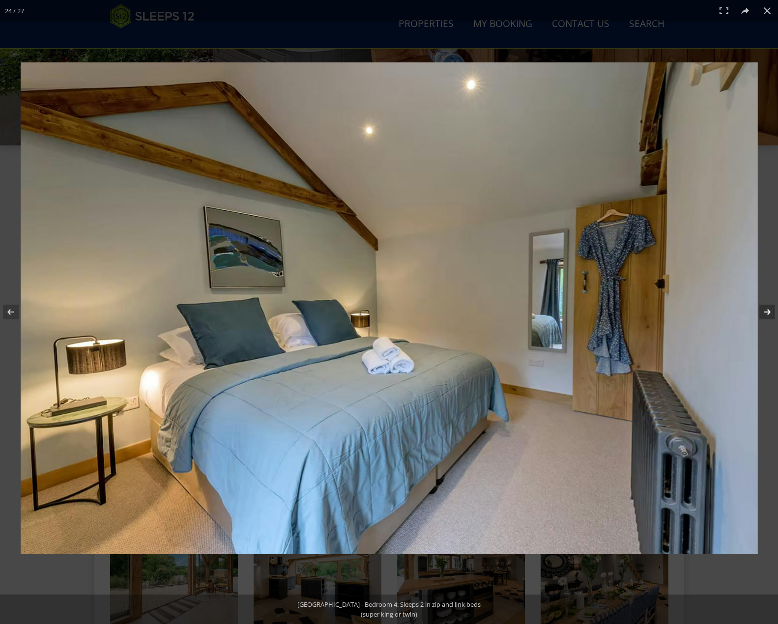
click at [766, 312] on button at bounding box center [761, 312] width 34 height 49
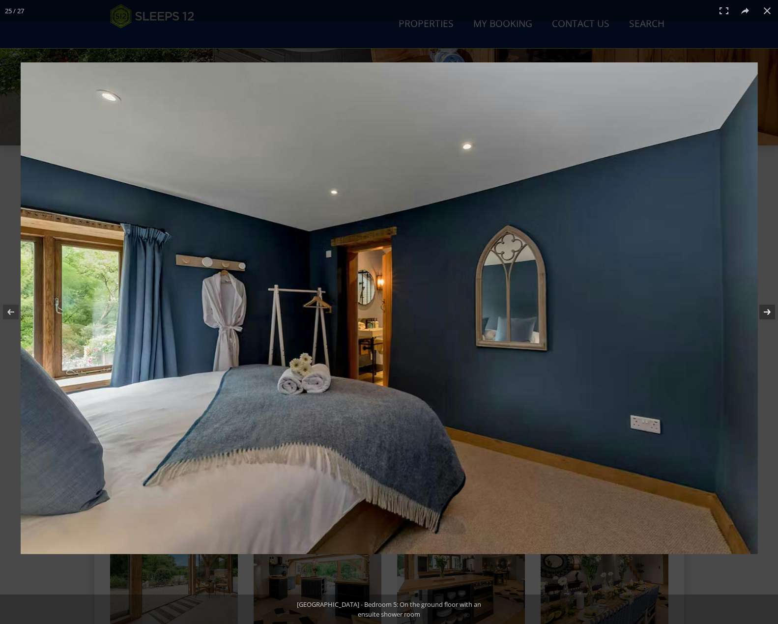
click at [766, 312] on button at bounding box center [761, 312] width 34 height 49
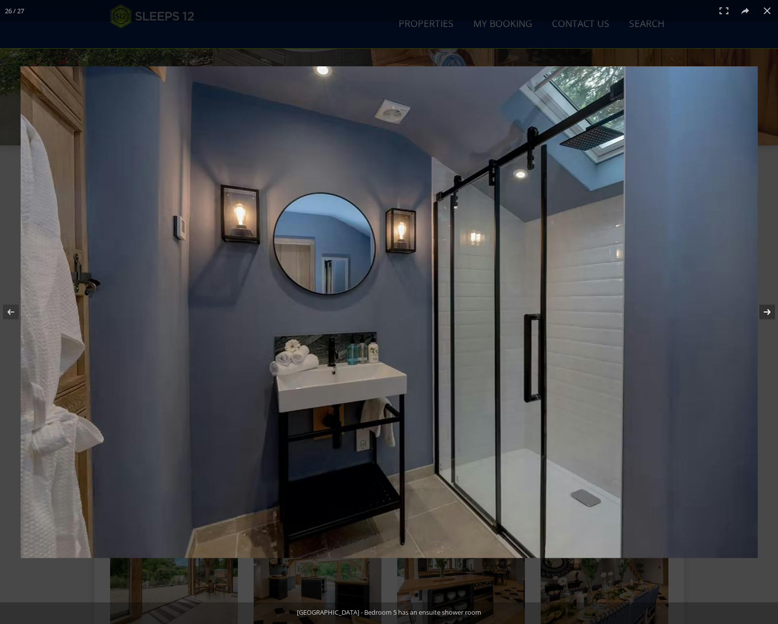
click at [766, 312] on button at bounding box center [761, 312] width 34 height 49
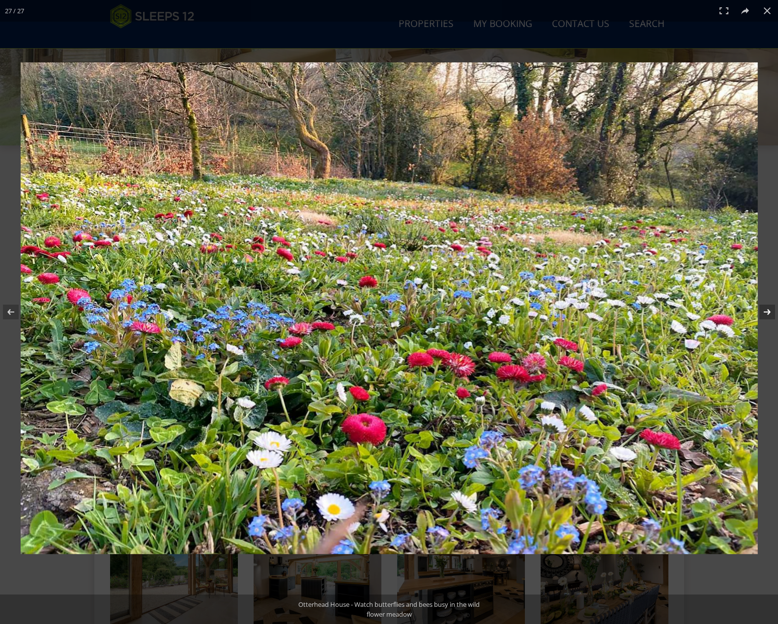
click at [766, 312] on button at bounding box center [761, 312] width 34 height 49
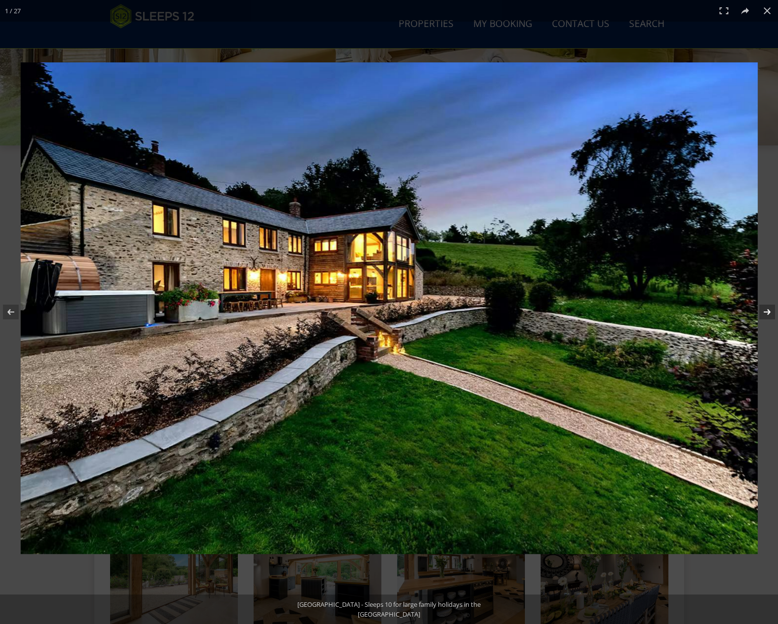
click at [765, 312] on button at bounding box center [761, 312] width 34 height 49
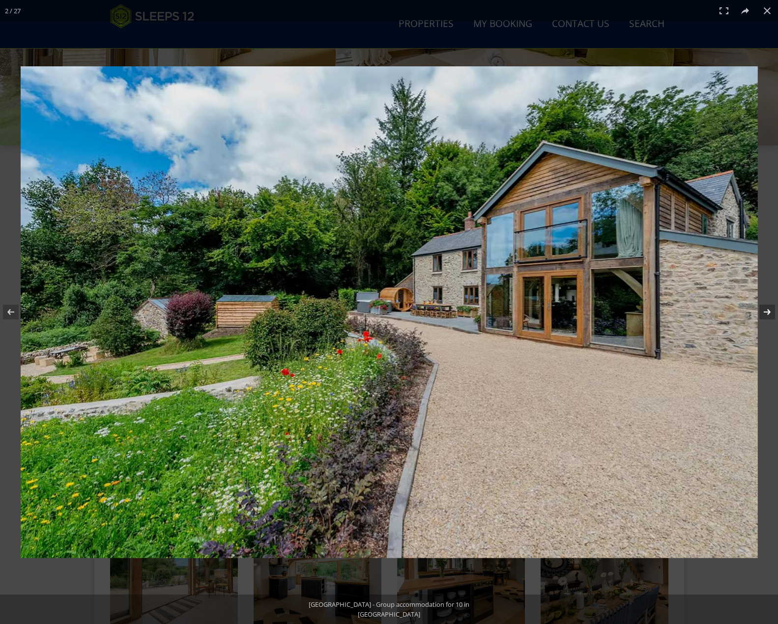
click at [765, 312] on button at bounding box center [761, 312] width 34 height 49
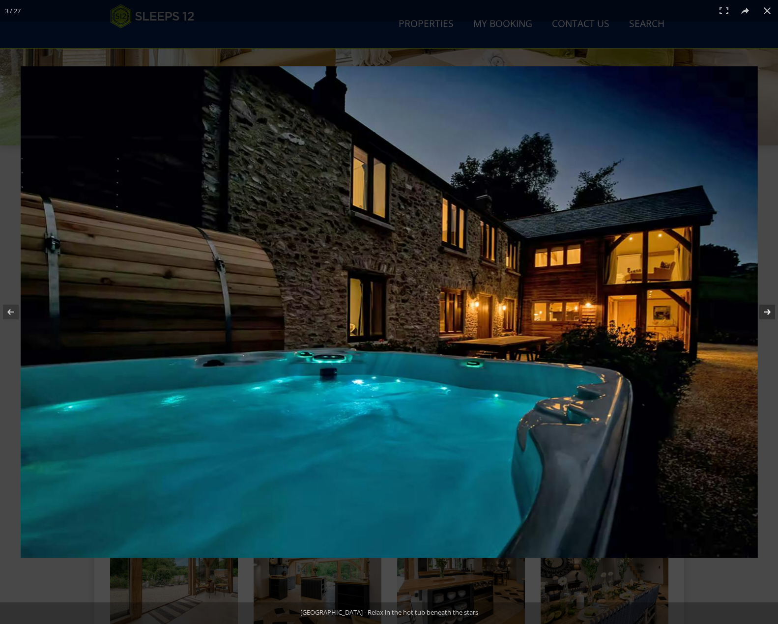
click at [765, 312] on button at bounding box center [761, 312] width 34 height 49
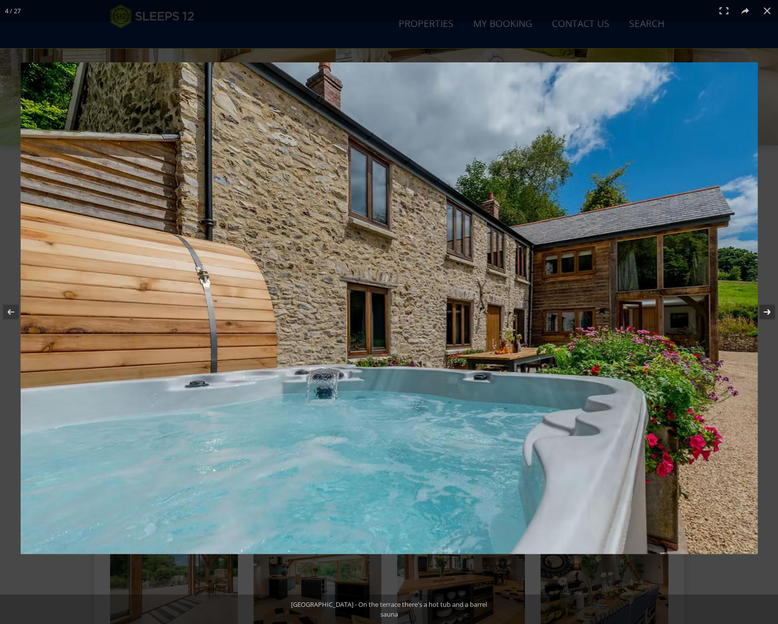
click at [765, 312] on button at bounding box center [761, 312] width 34 height 49
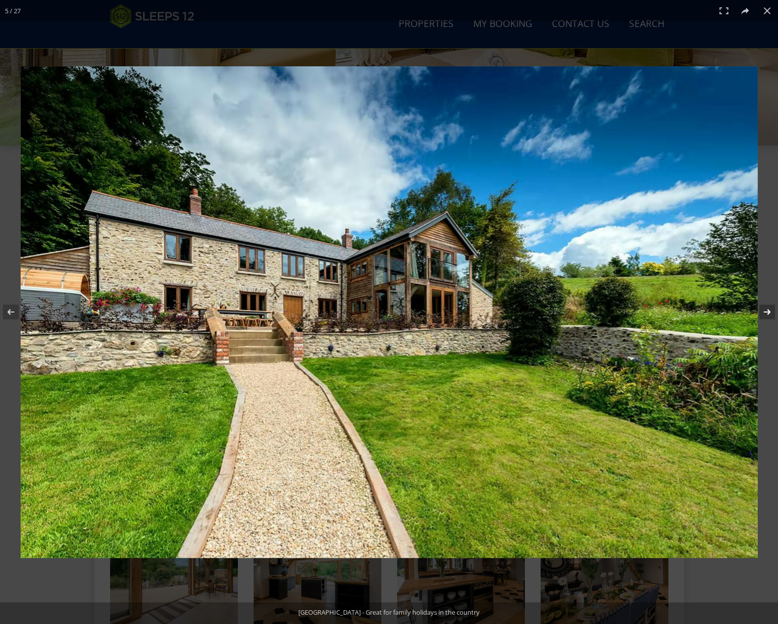
click at [765, 312] on button at bounding box center [761, 312] width 34 height 49
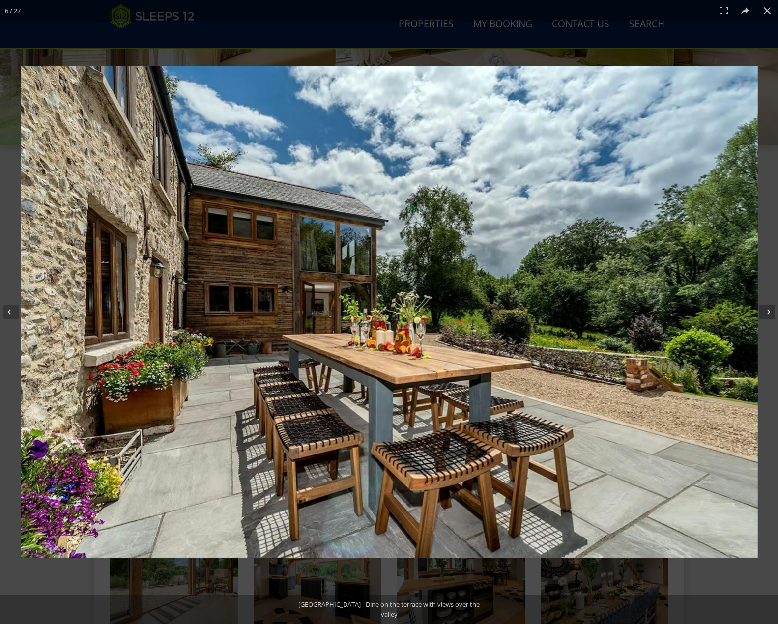
click at [765, 312] on button at bounding box center [761, 312] width 34 height 49
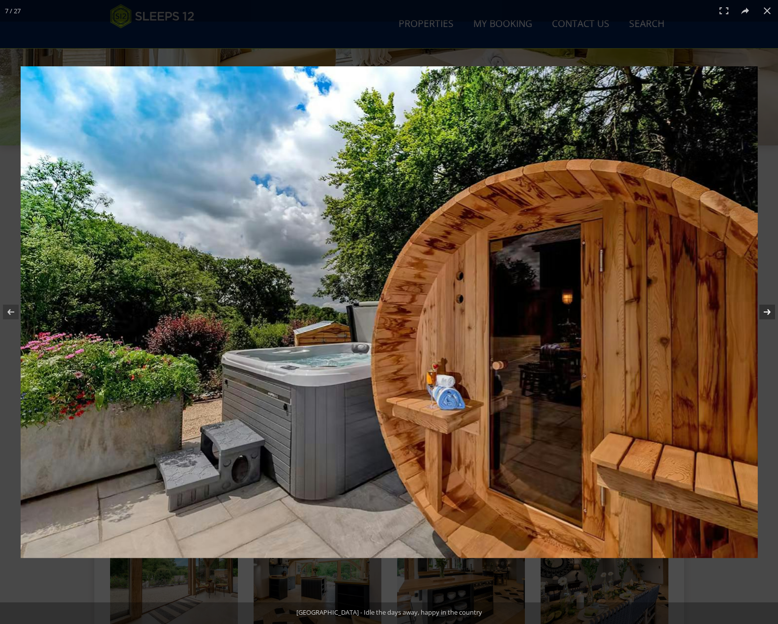
click at [765, 312] on button at bounding box center [761, 312] width 34 height 49
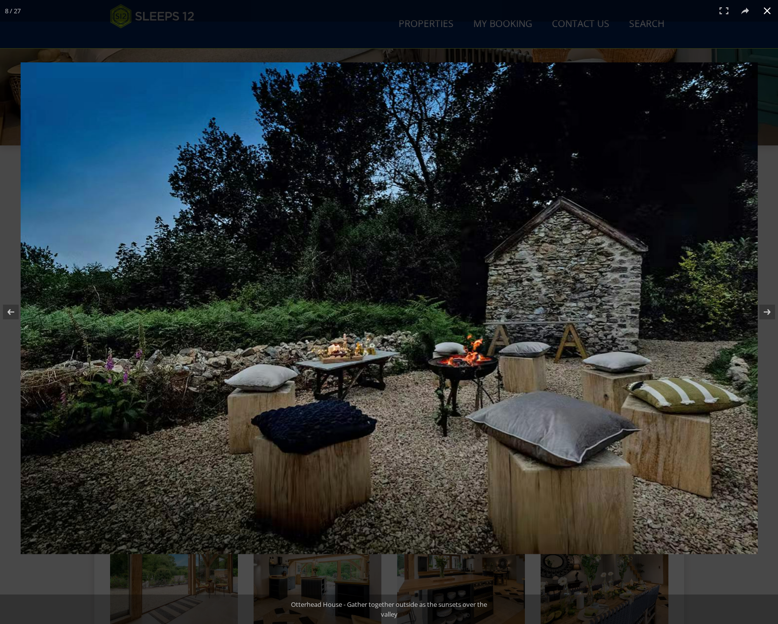
click at [763, 12] on button at bounding box center [768, 11] width 22 height 22
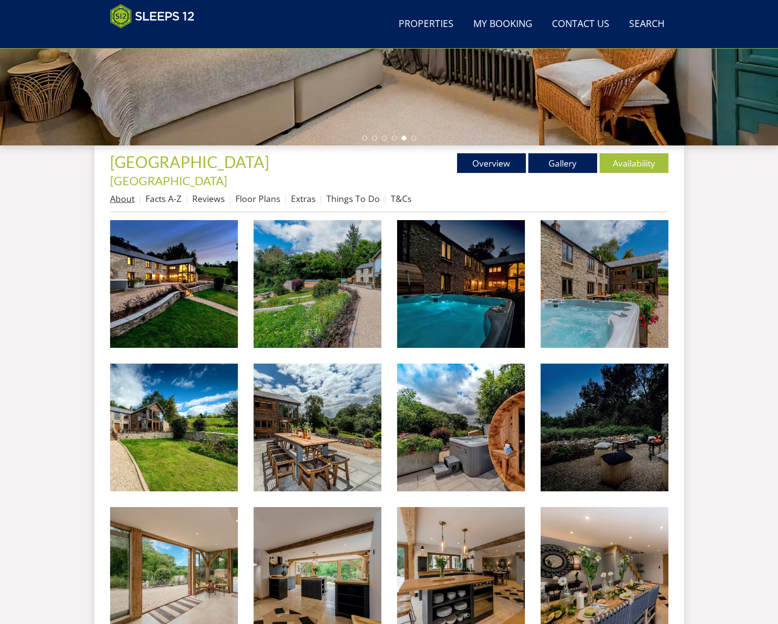
click at [114, 193] on link "About" at bounding box center [122, 199] width 25 height 12
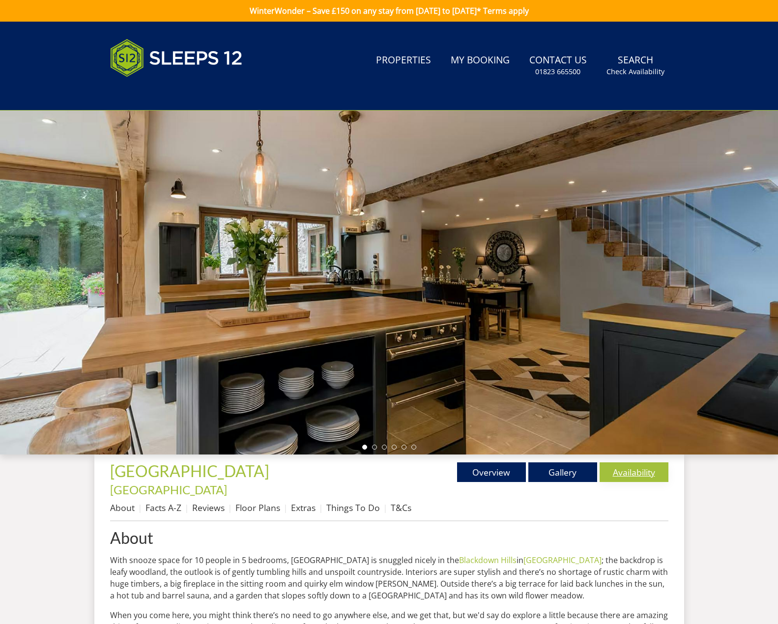
click at [630, 465] on link "Availability" at bounding box center [634, 473] width 69 height 20
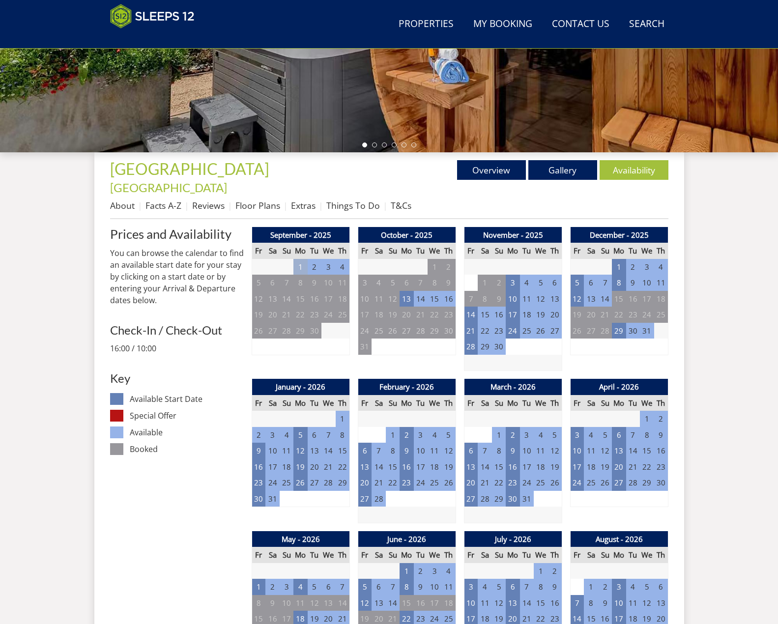
scroll to position [315, 0]
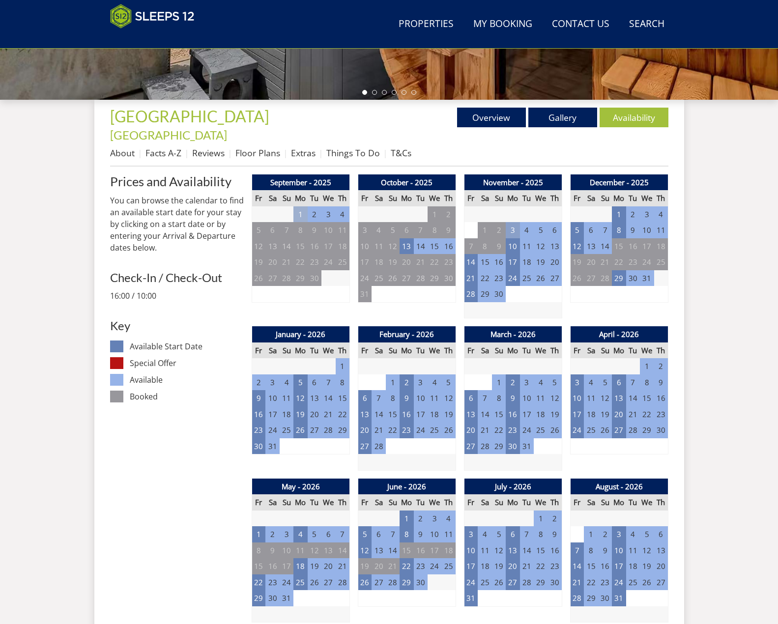
click at [514, 222] on td "3" at bounding box center [513, 230] width 14 height 16
click at [516, 257] on link "MID WEEK from - £1,500.00" at bounding box center [518, 258] width 95 height 10
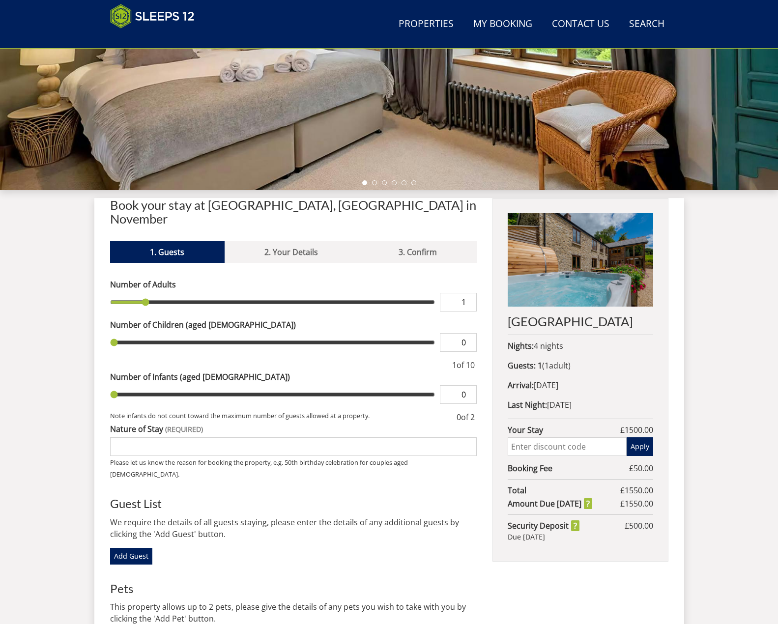
scroll to position [269, 0]
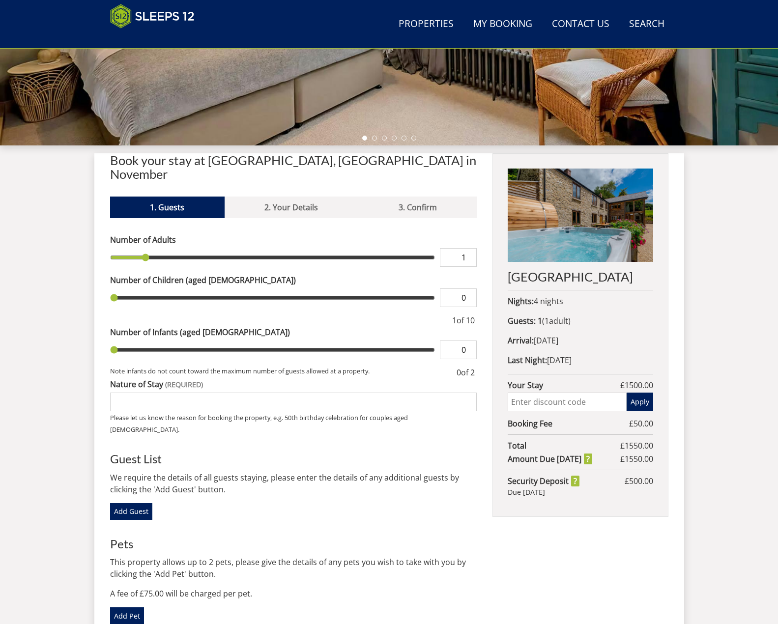
click at [464, 248] on input "1" at bounding box center [458, 257] width 37 height 19
type input "8"
drag, startPoint x: 464, startPoint y: 325, endPoint x: 467, endPoint y: 332, distance: 7.9
click at [464, 326] on div "Number of Infants (aged [DEMOGRAPHIC_DATA]) 0" at bounding box center [293, 342] width 367 height 33
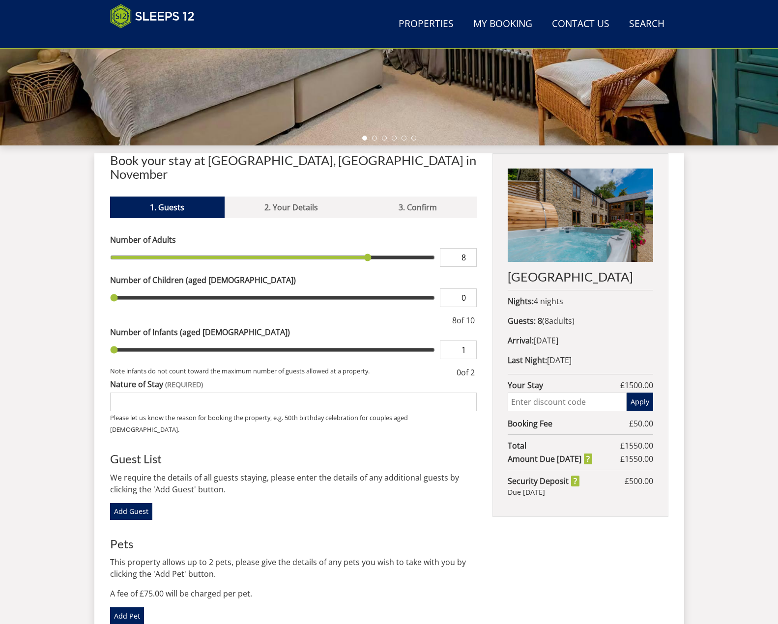
type input "1"
click at [467, 341] on input "1" at bounding box center [458, 350] width 37 height 19
type input "1"
type input "2"
click at [469, 341] on input "2" at bounding box center [458, 350] width 37 height 19
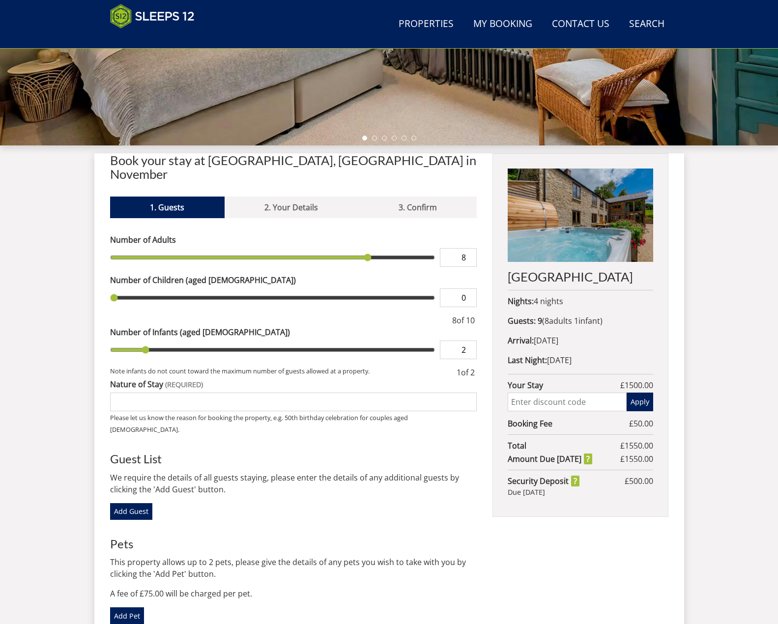
type input "2"
type input "1"
click at [470, 341] on input "1" at bounding box center [458, 350] width 37 height 19
type input "1"
click at [240, 393] on input "Nature of Stay" at bounding box center [293, 402] width 367 height 19
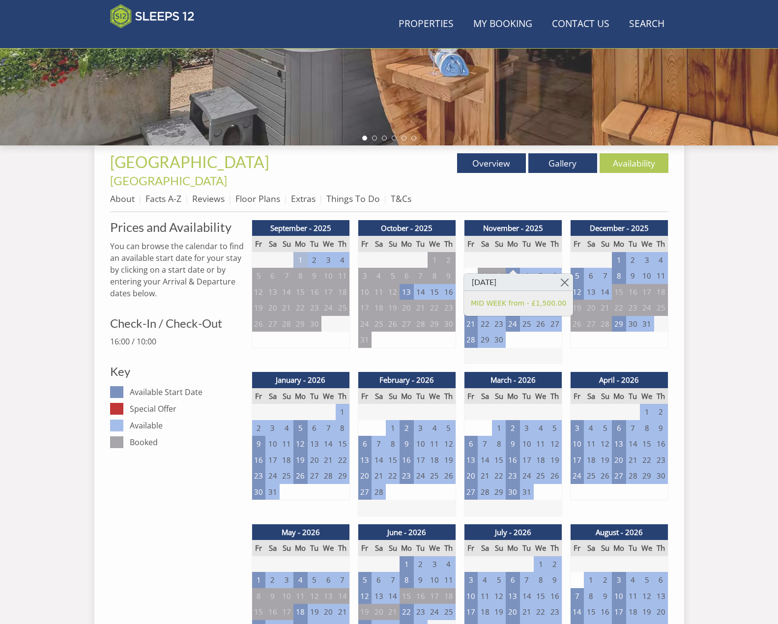
scroll to position [315, 0]
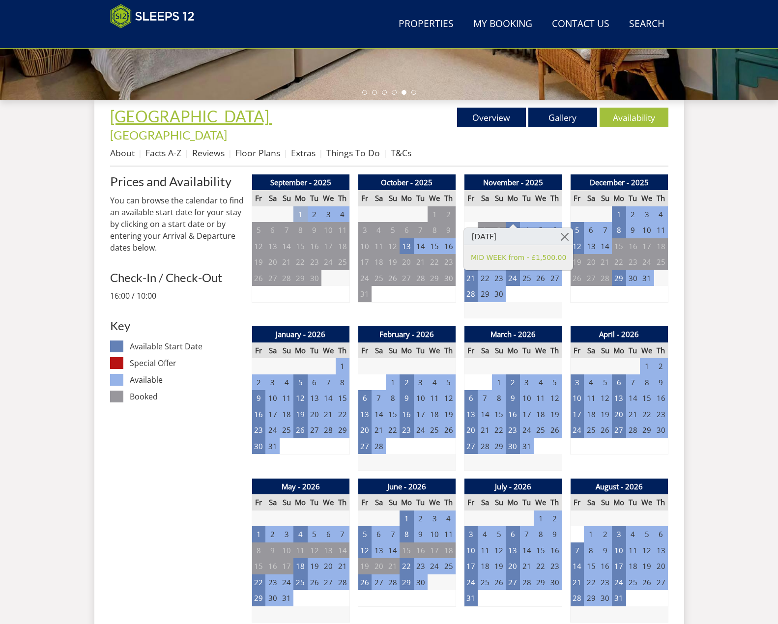
click at [177, 116] on span "[GEOGRAPHIC_DATA]" at bounding box center [189, 116] width 159 height 19
